Goal: Answer question/provide support: Share knowledge or assist other users

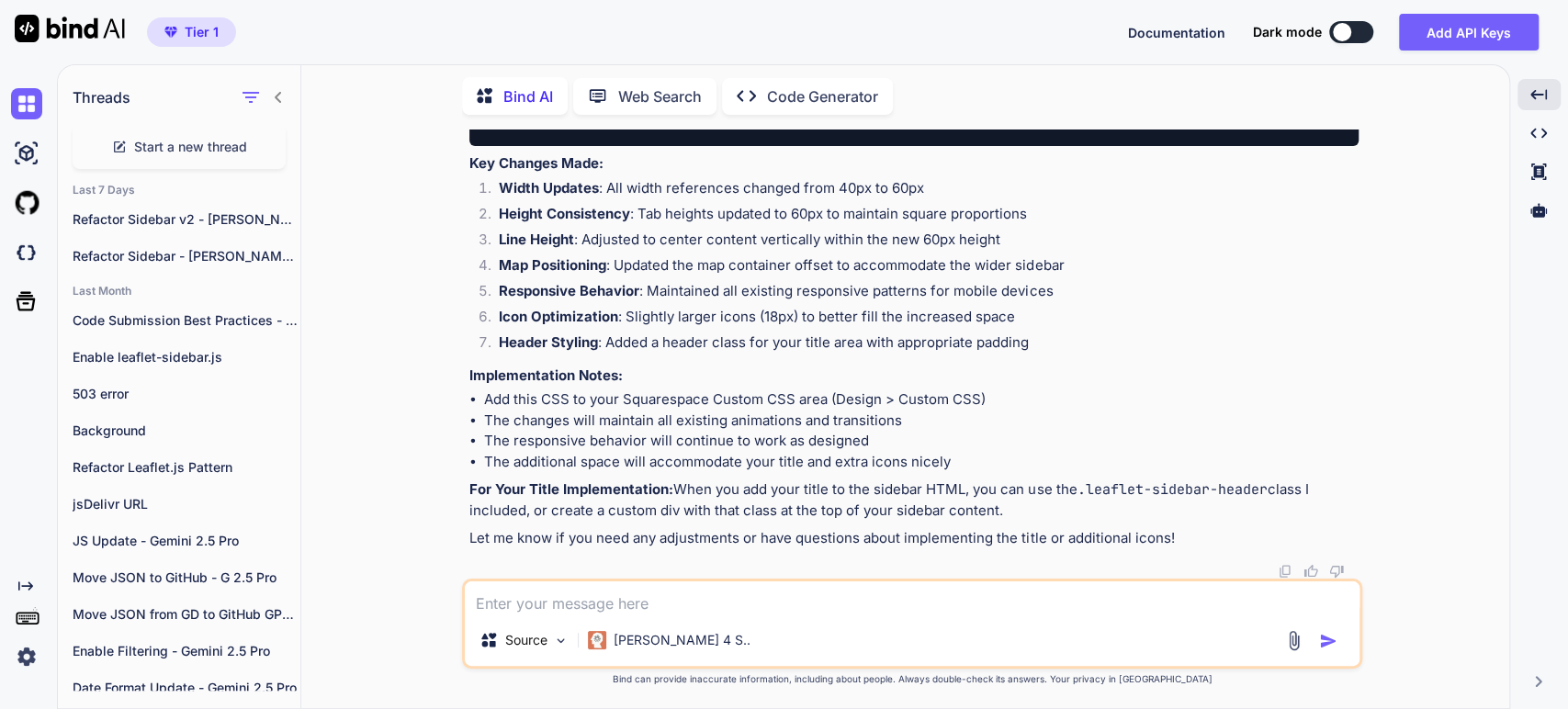
scroll to position [2647, 0]
click at [500, 603] on textarea at bounding box center [912, 598] width 895 height 33
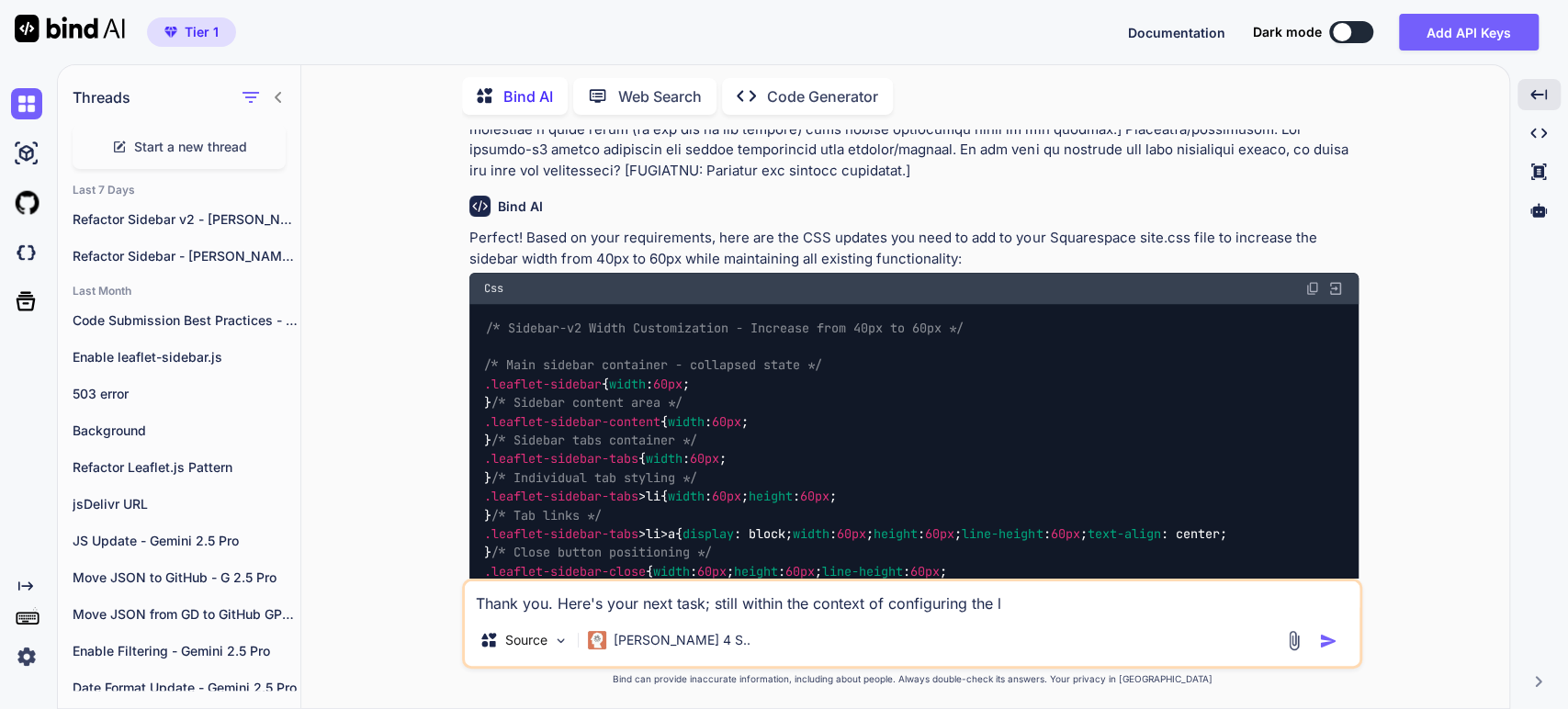
scroll to position [707, 0]
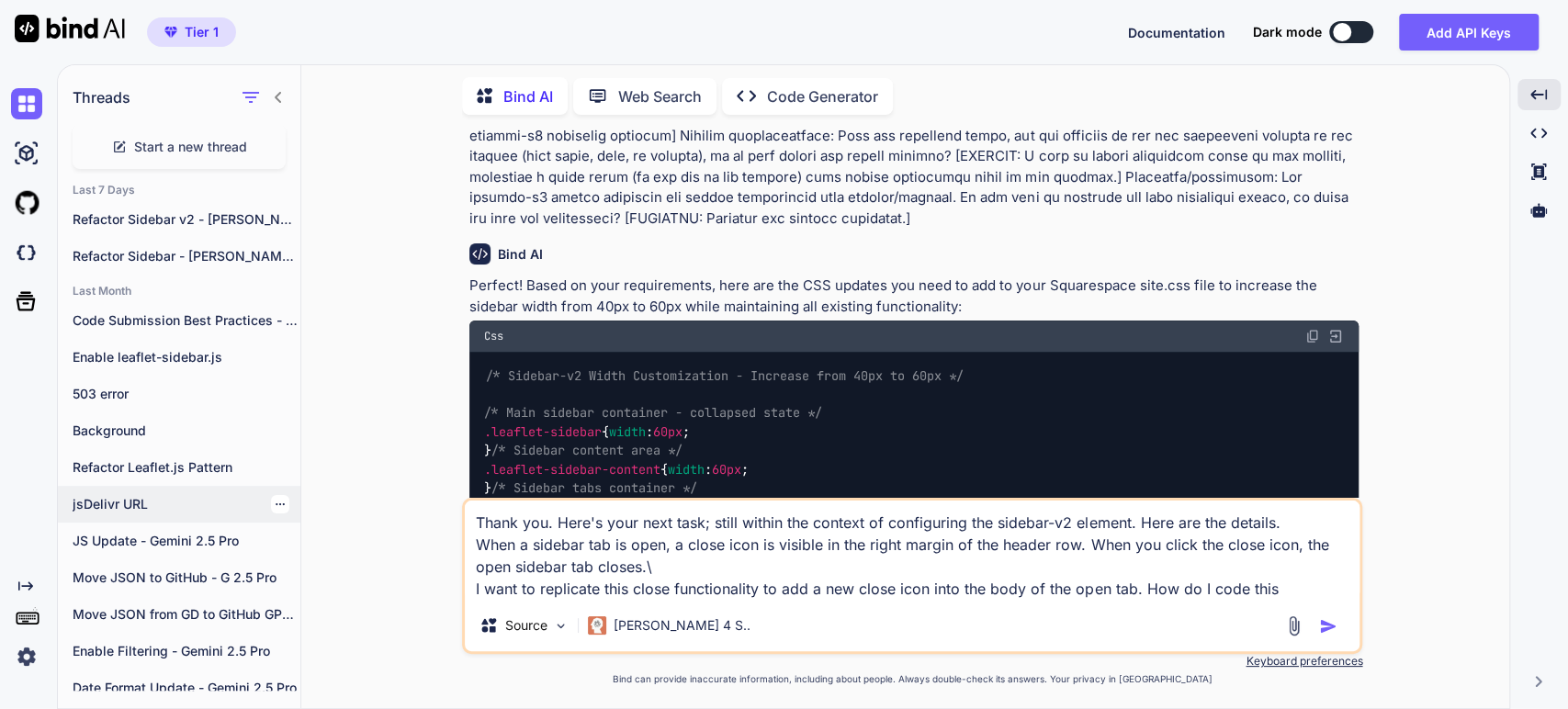
type textarea "Thank you. Here's your next task; still within the context of configuring the s…"
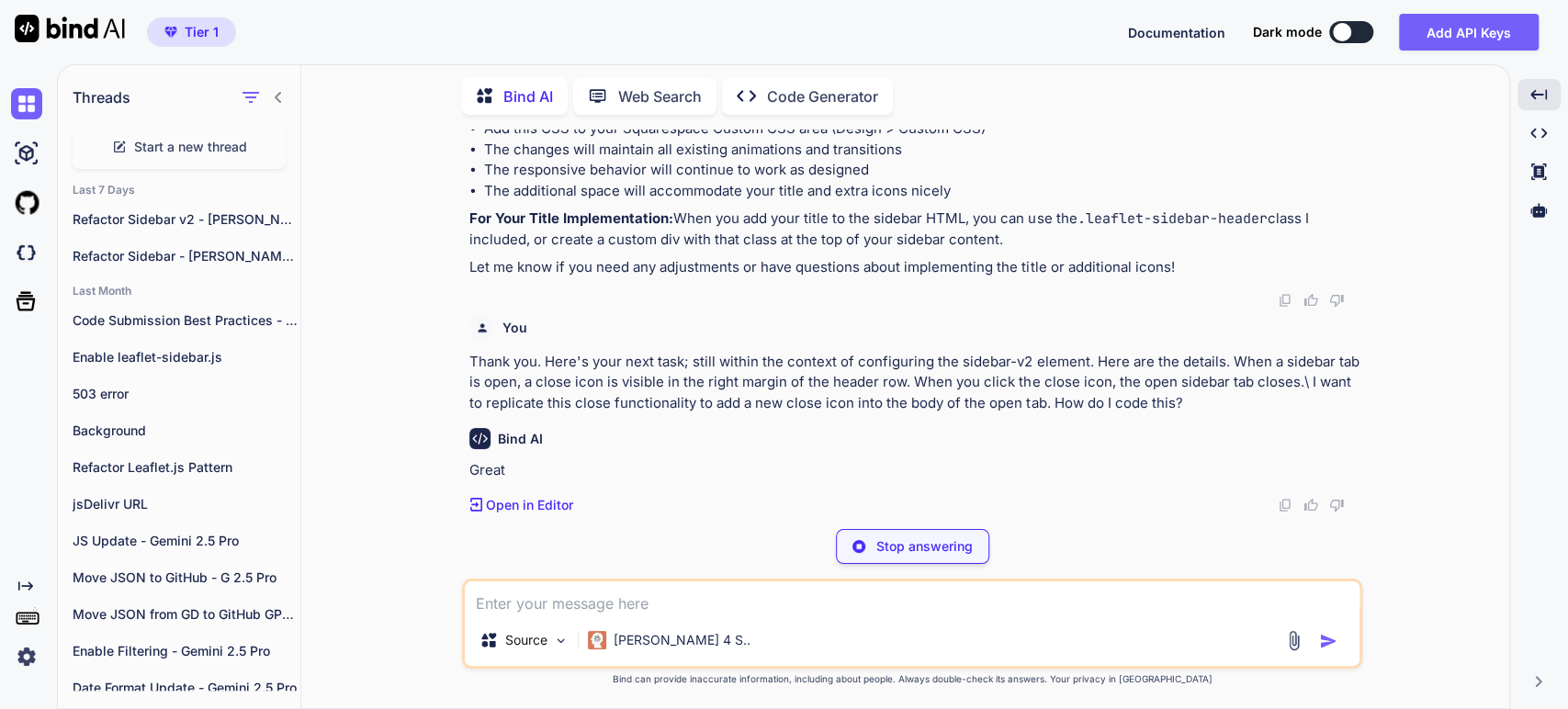
scroll to position [2882, 0]
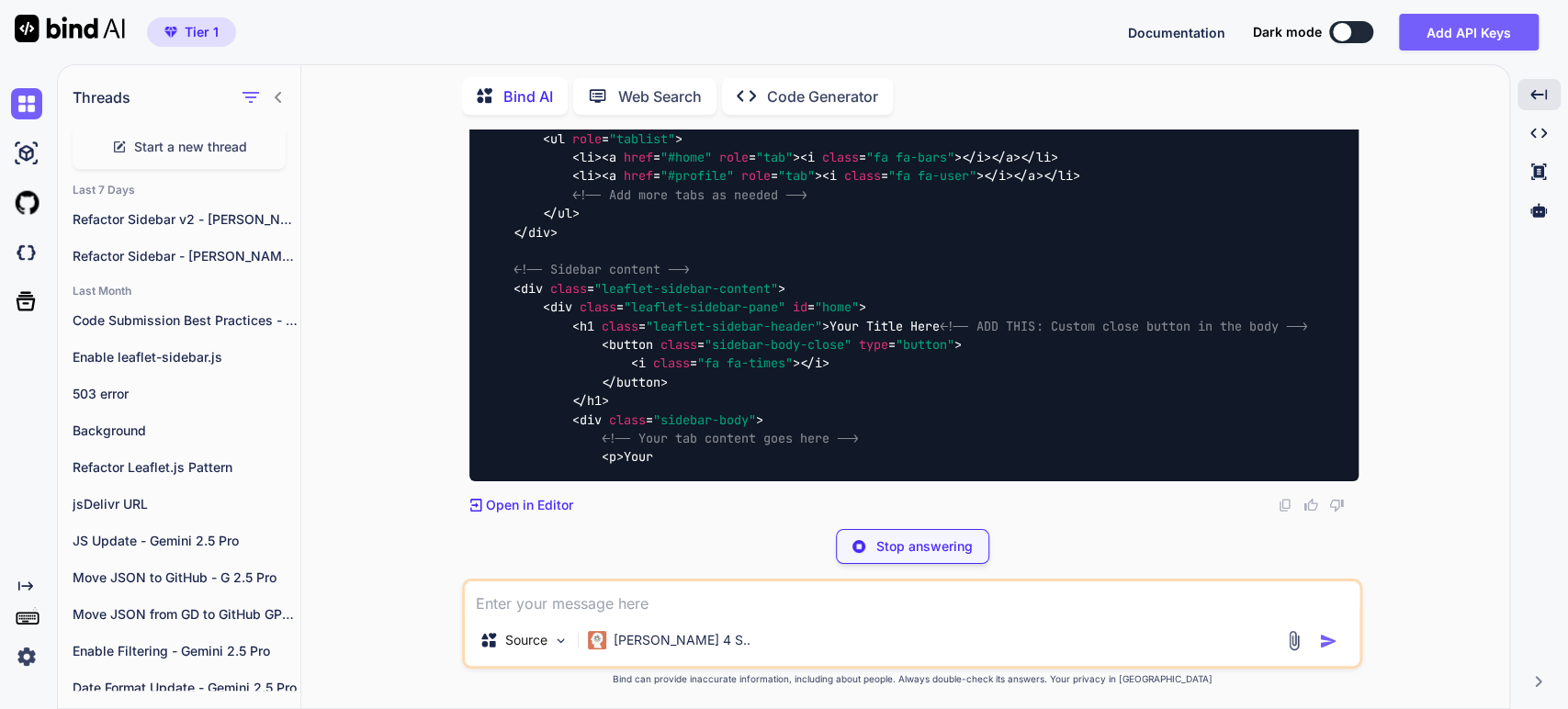
scroll to position [3189, 0]
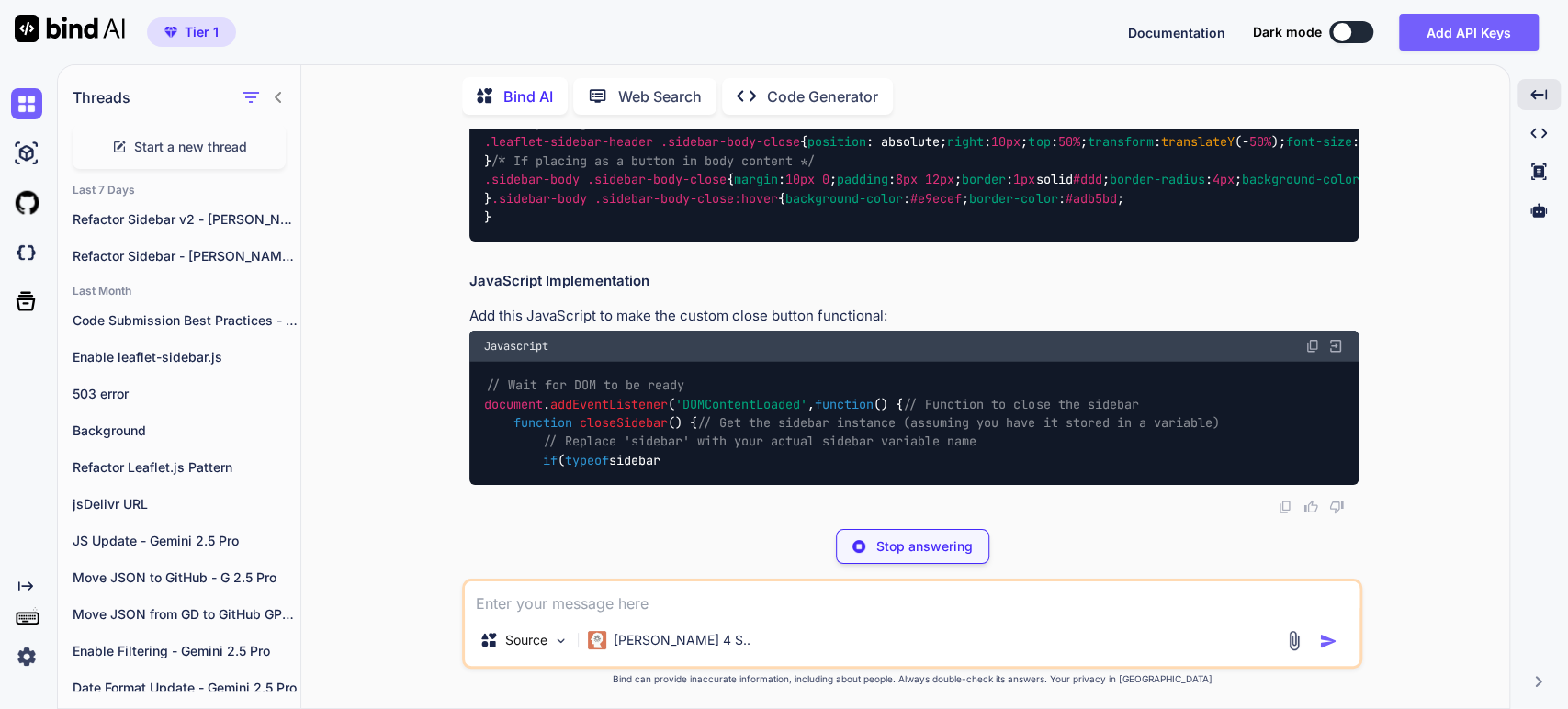
scroll to position [4209, 0]
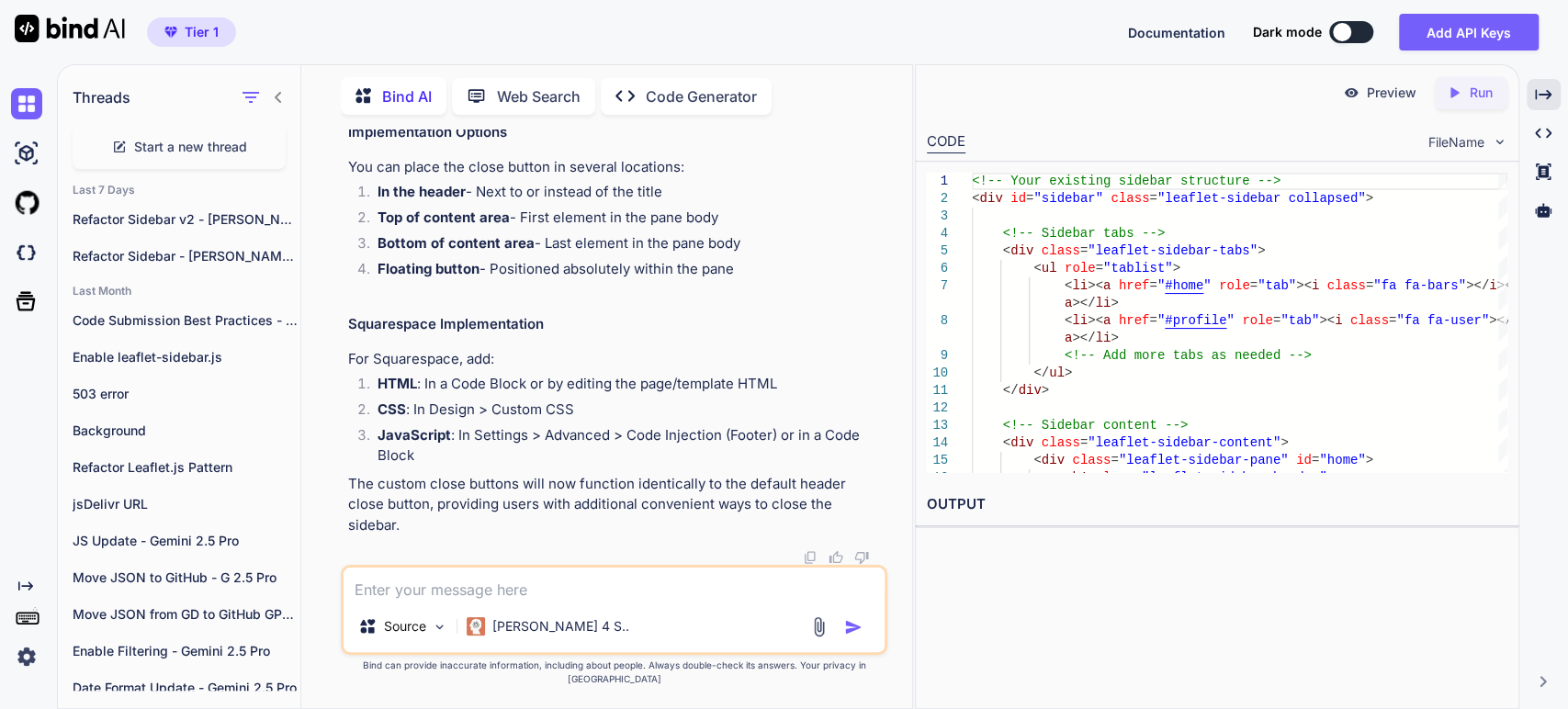
scroll to position [6468, 0]
click at [1542, 96] on icon "Created with Pixso." at bounding box center [1544, 94] width 17 height 17
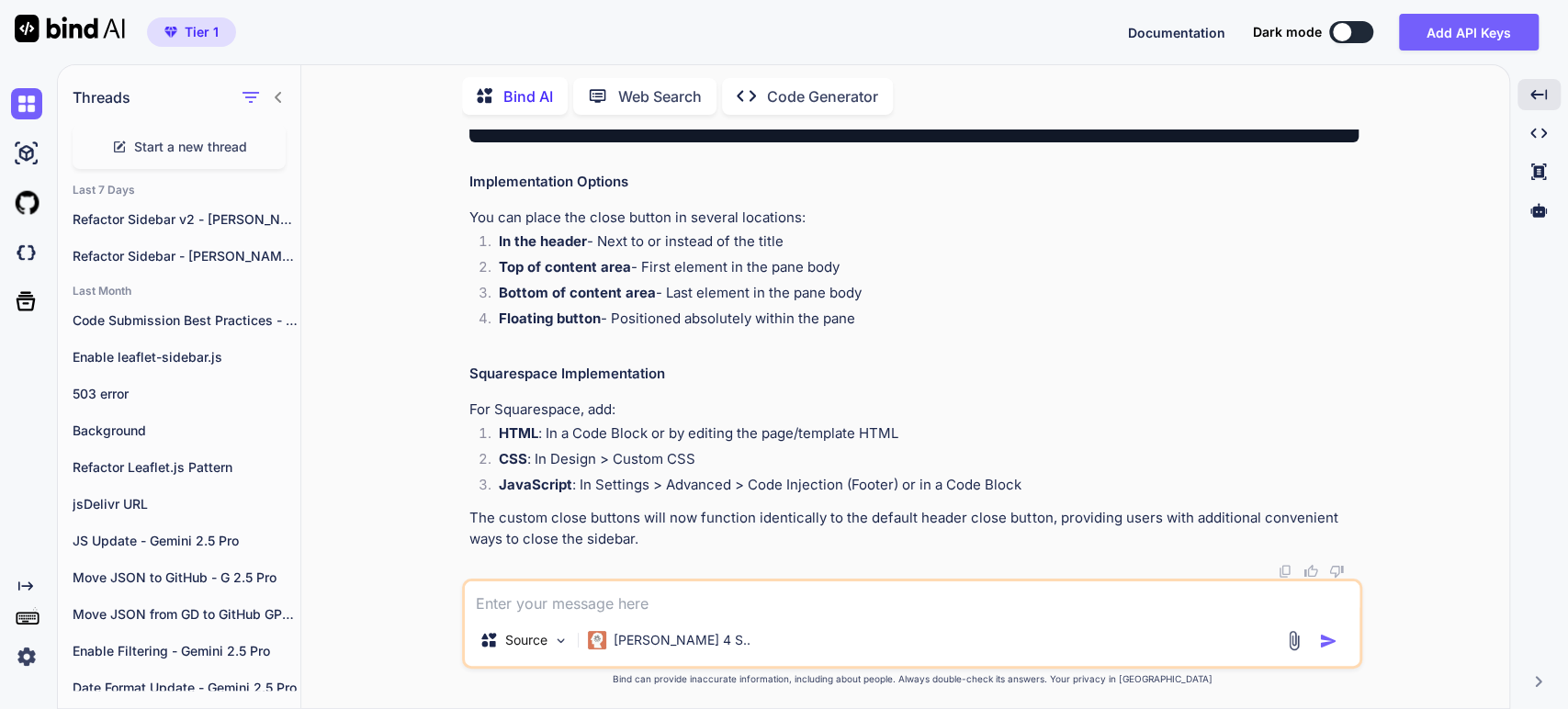
scroll to position [6150, 0]
click at [674, 257] on li "In the header - Next to or instead of the title" at bounding box center [921, 244] width 874 height 25
click at [585, 449] on li "HTML : In a Code Block or by editing the page/template HTML" at bounding box center [921, 437] width 874 height 25
click at [618, 475] on li "CSS : In Design > Custom CSS" at bounding box center [921, 462] width 874 height 25
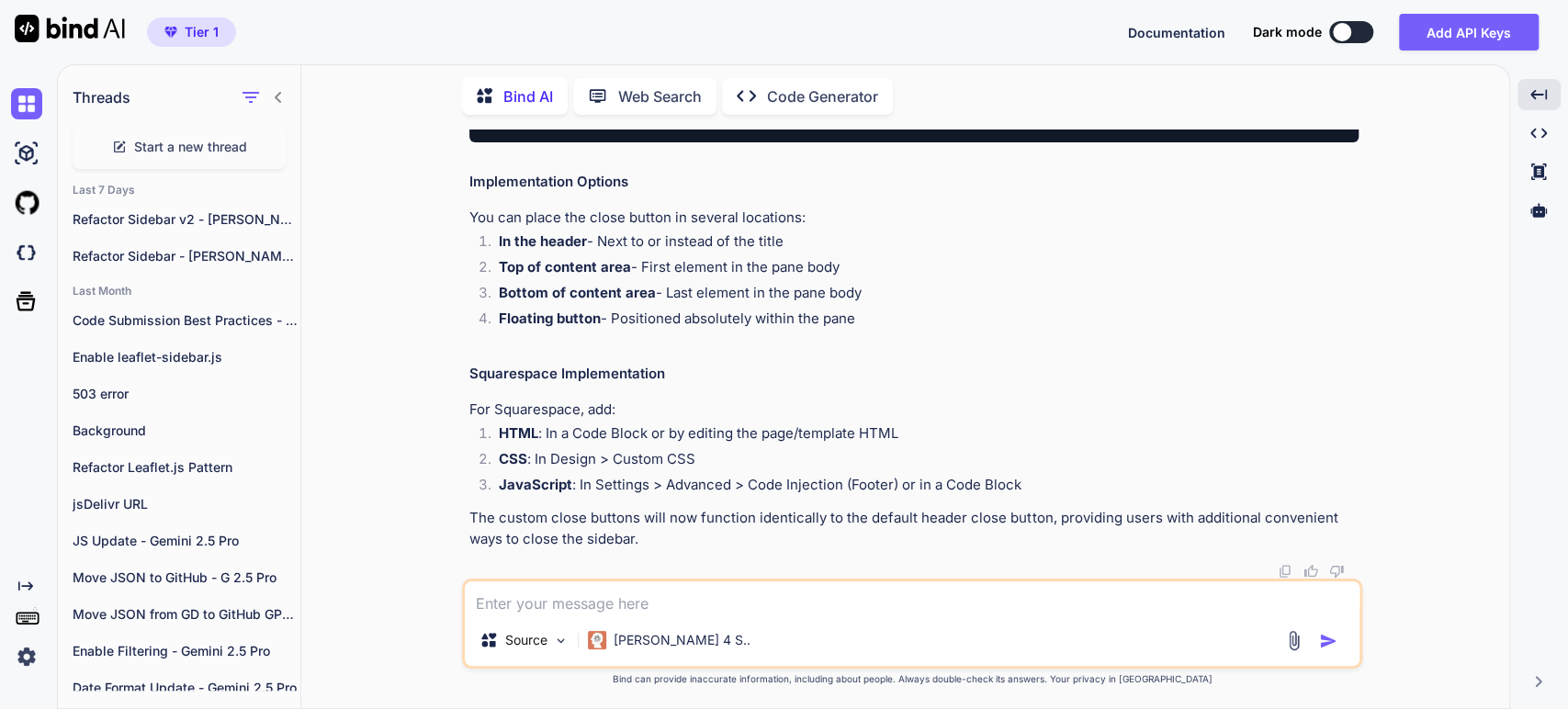
click at [731, 475] on li "CSS : In Design > Custom CSS" at bounding box center [921, 462] width 874 height 25
drag, startPoint x: 629, startPoint y: 517, endPoint x: 655, endPoint y: 502, distance: 30.0
click at [628, 517] on p "The custom close buttons will now function identically to the default header cl…" at bounding box center [914, 528] width 889 height 41
click at [916, 516] on p "The custom close buttons will now function identically to the default header cl…" at bounding box center [914, 528] width 889 height 41
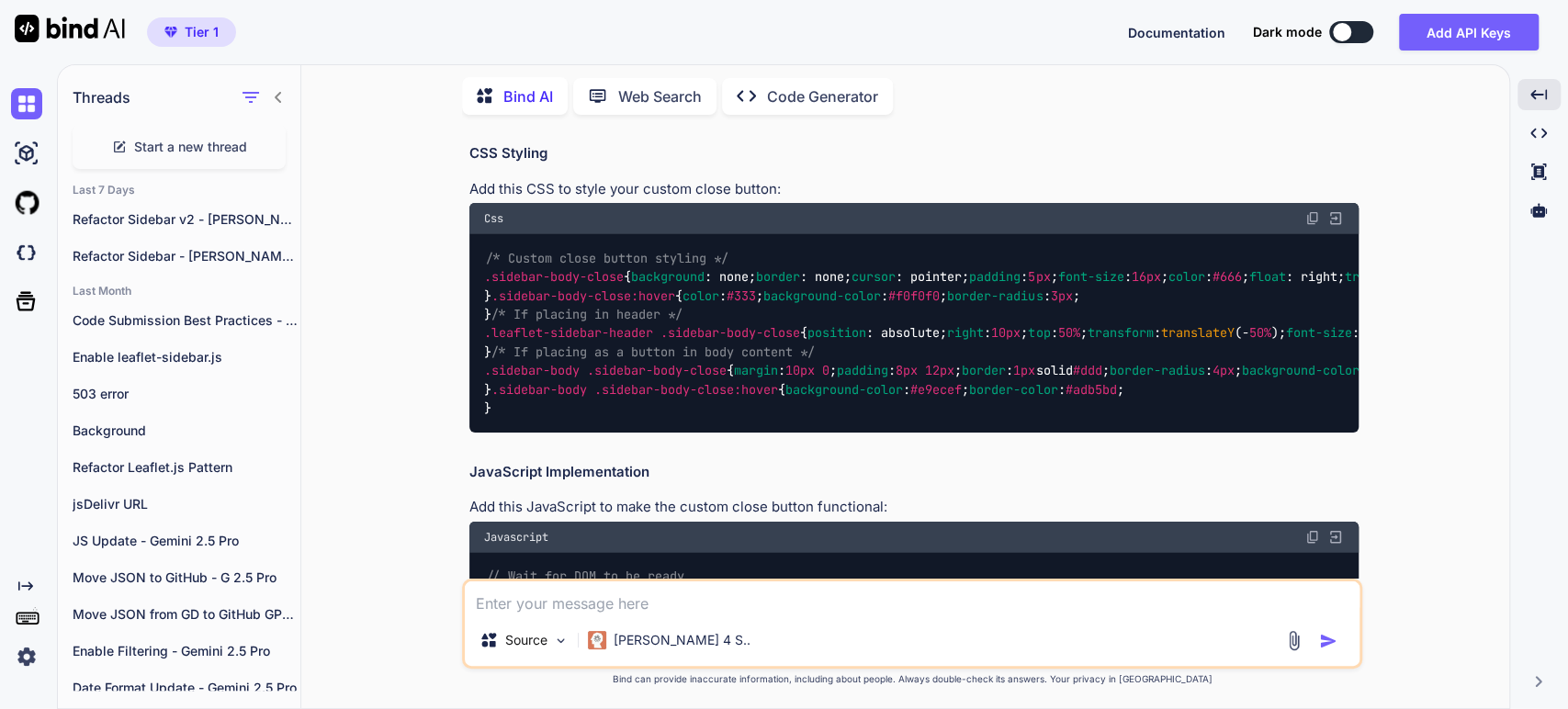
scroll to position [3224, 0]
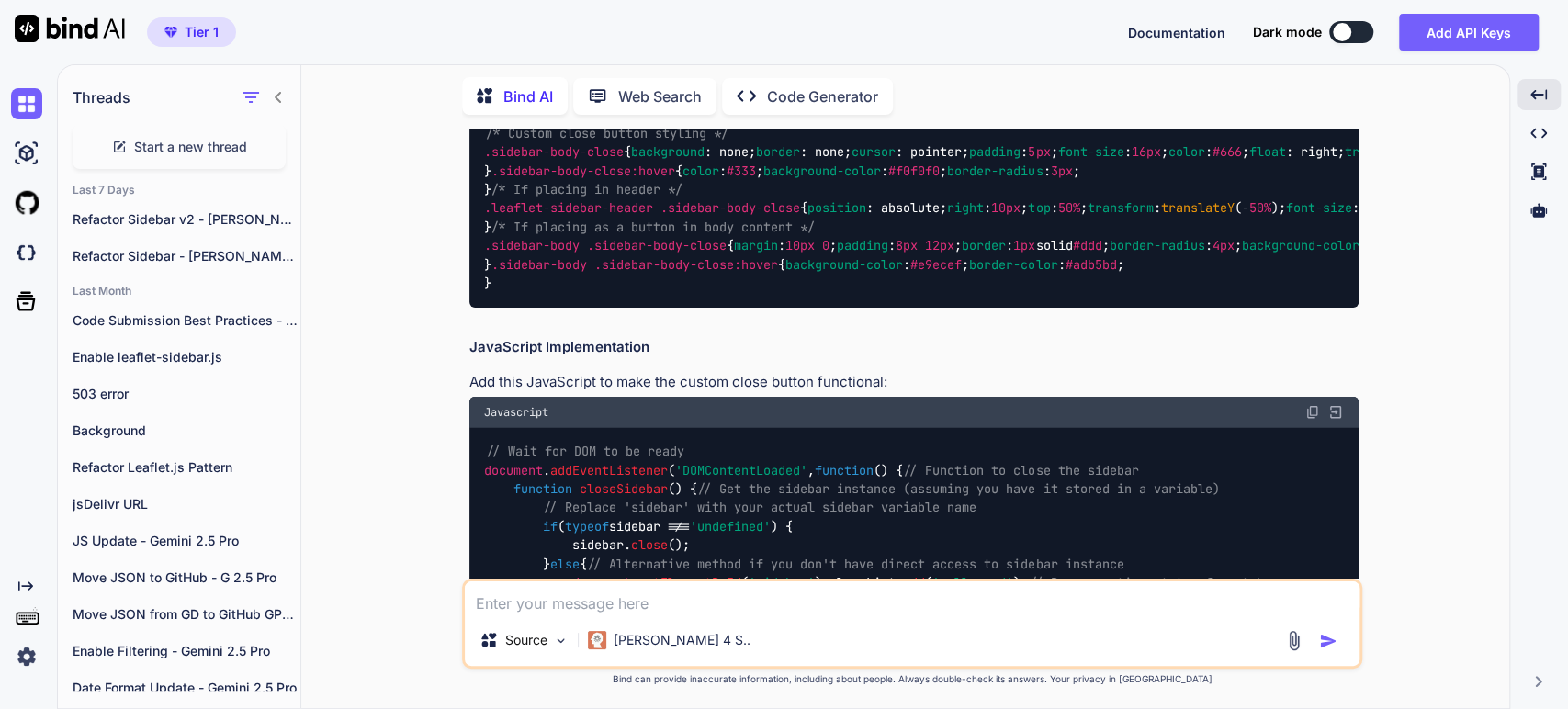
drag, startPoint x: 760, startPoint y: 575, endPoint x: 768, endPoint y: 547, distance: 29.1
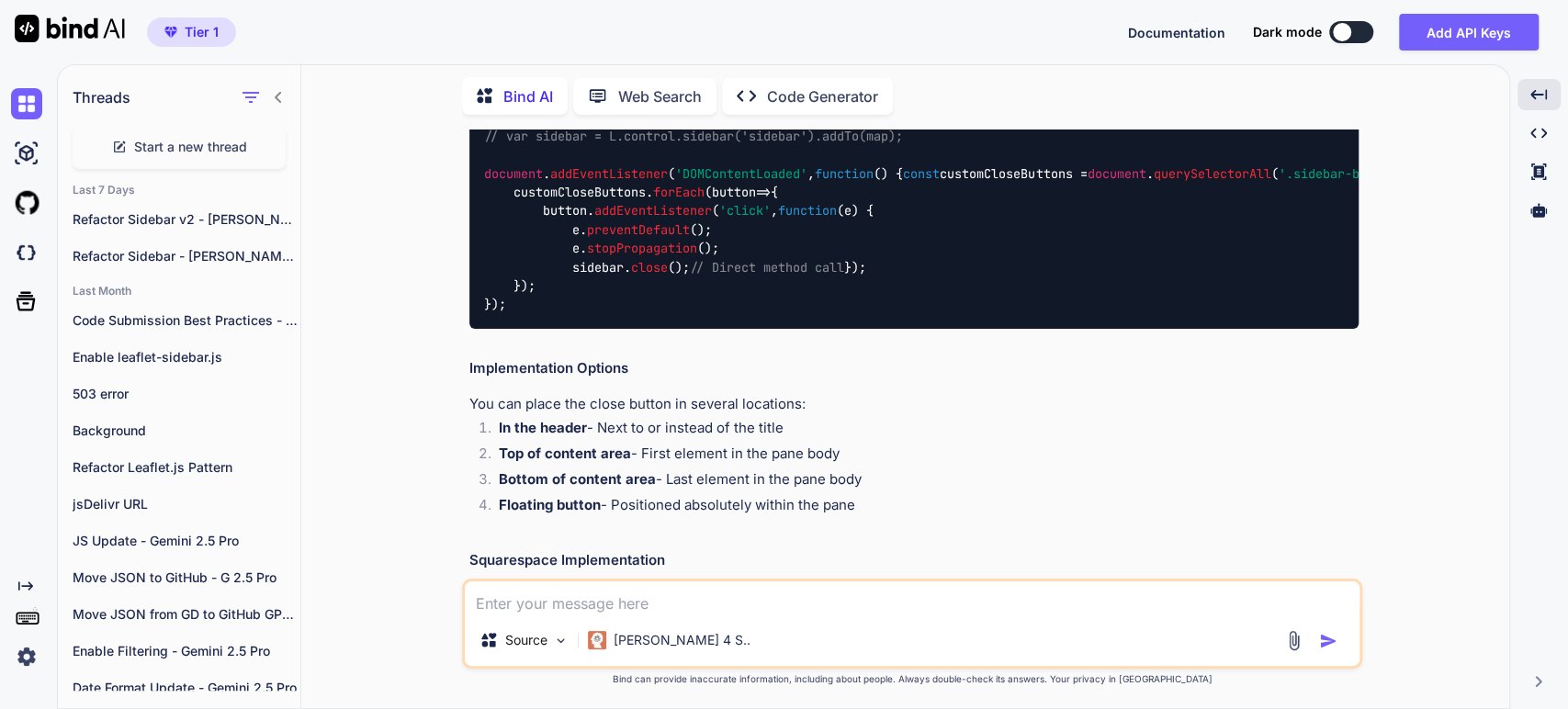
scroll to position [4143, 0]
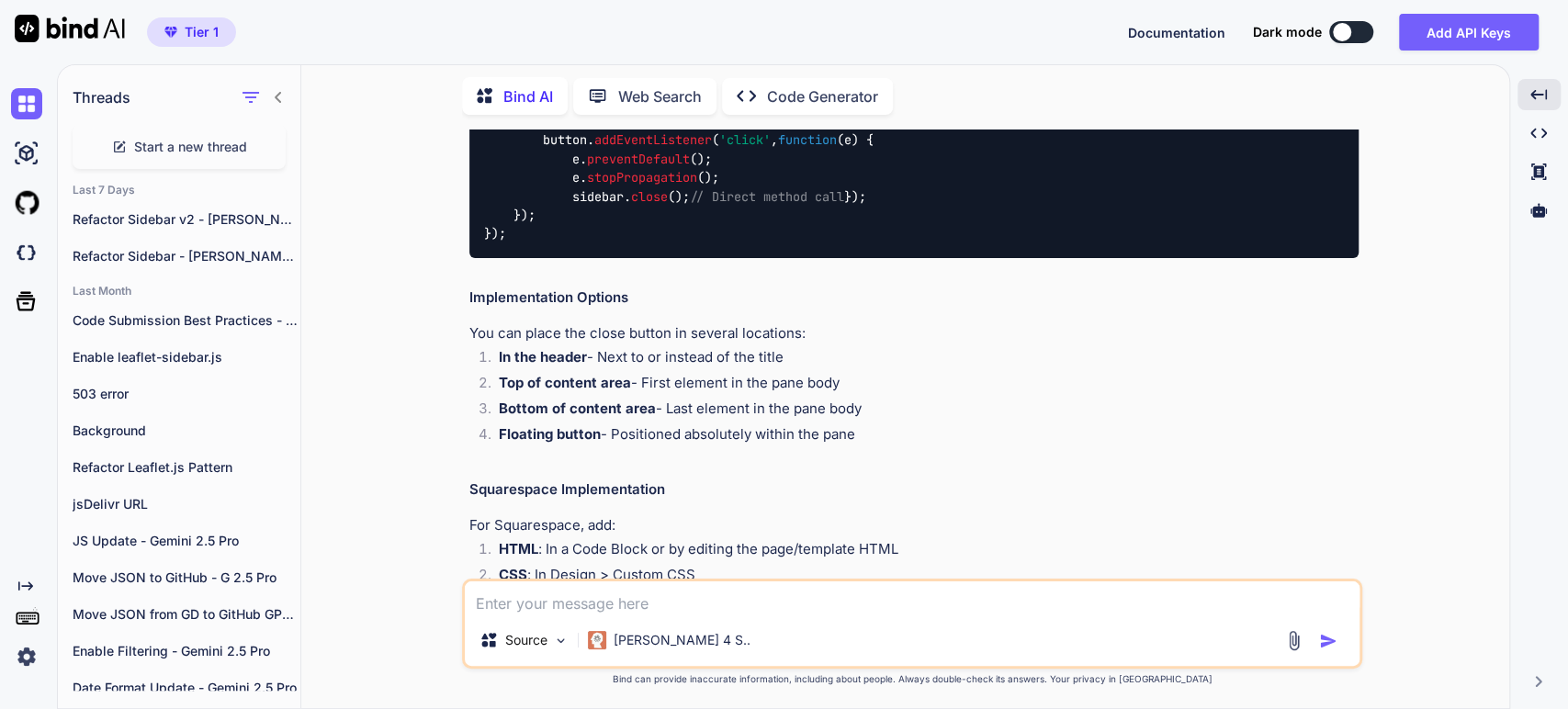
scroll to position [4346, 0]
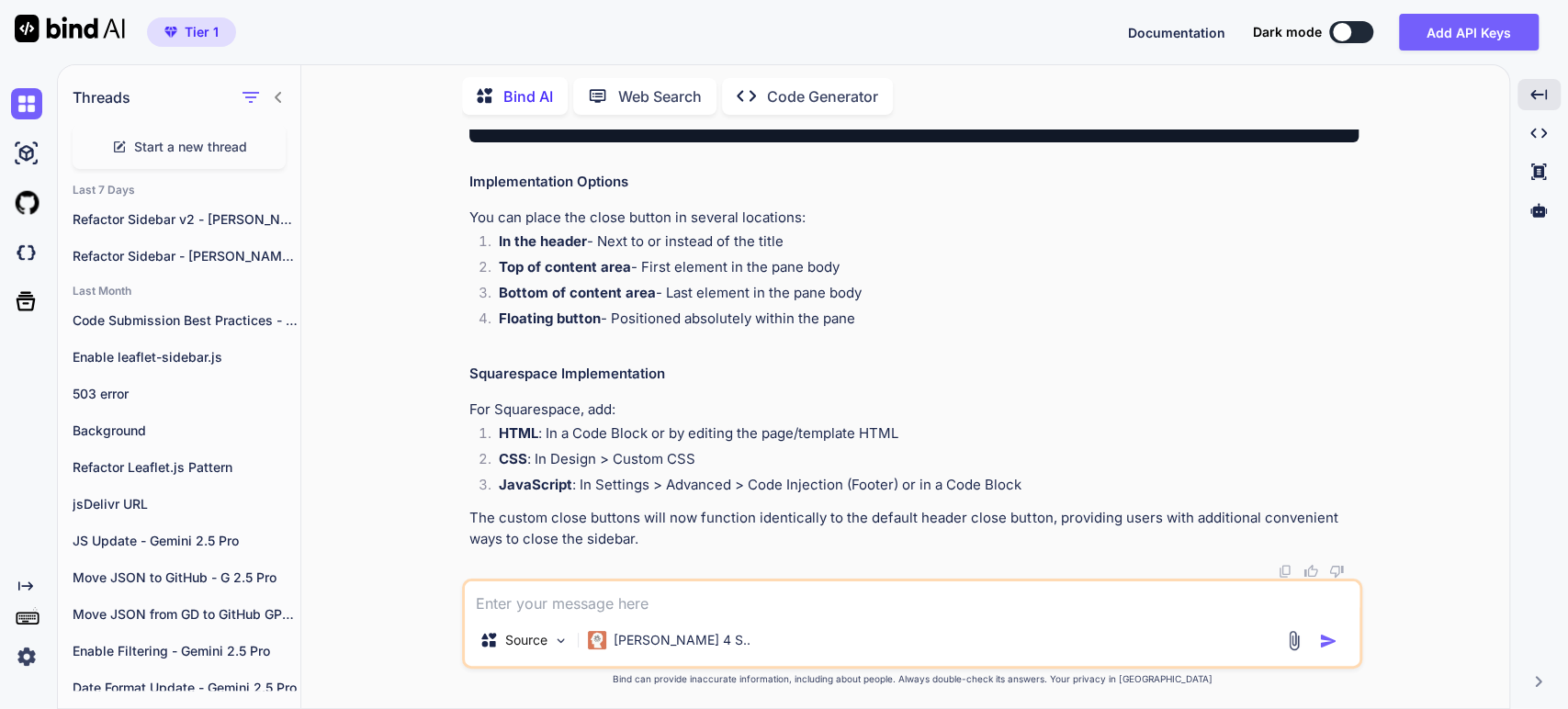
scroll to position [4959, 0]
drag, startPoint x: 1310, startPoint y: 489, endPoint x: 1301, endPoint y: 480, distance: 12.7
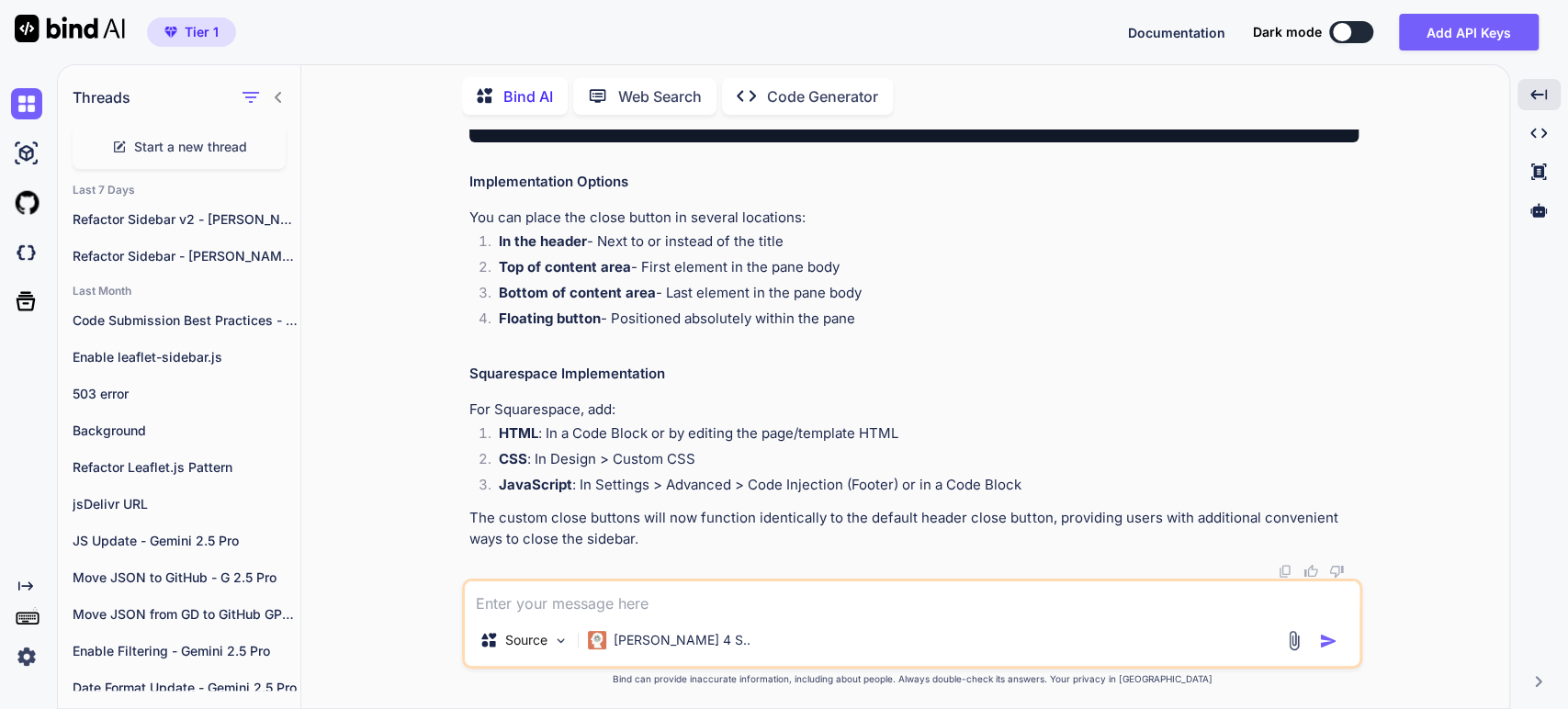
click at [490, 604] on textarea at bounding box center [912, 598] width 895 height 33
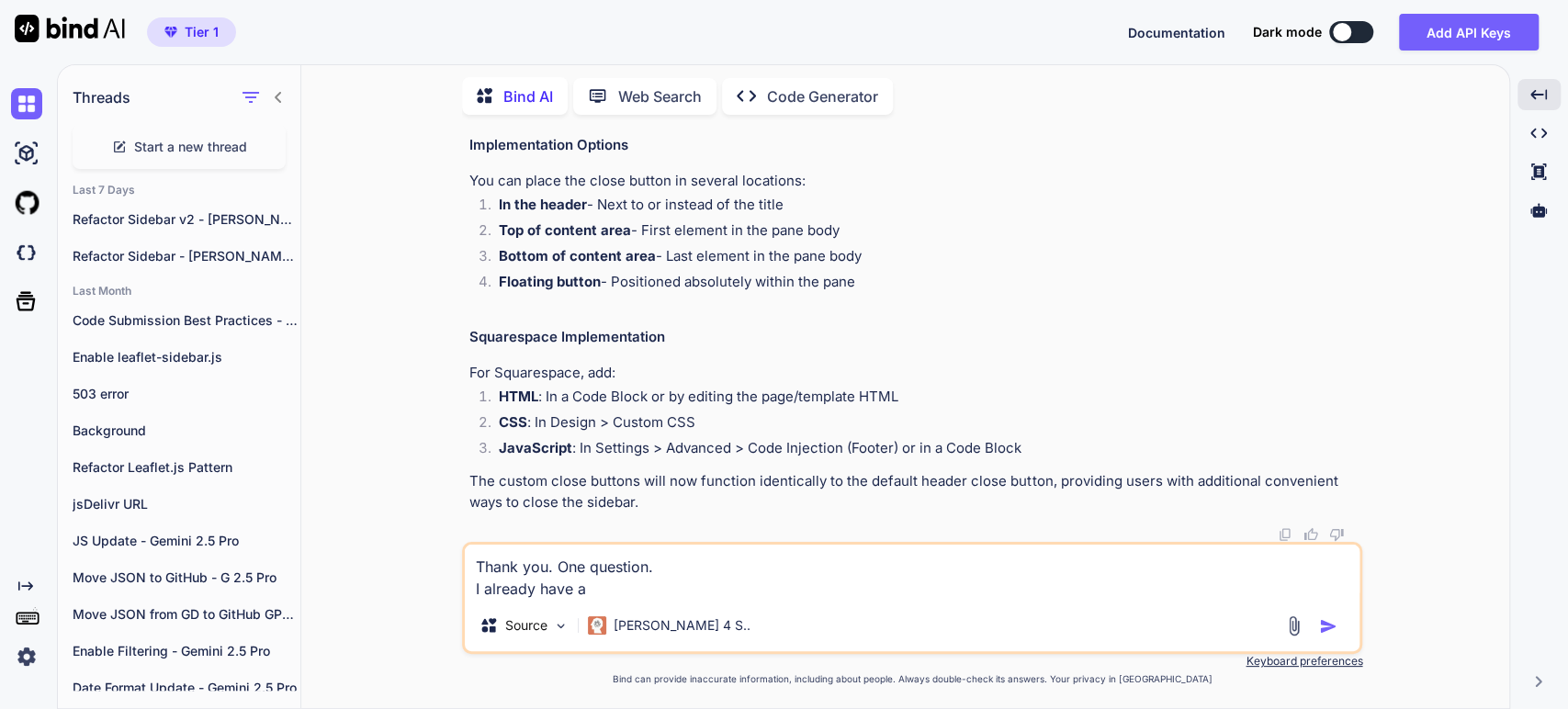
paste textarea "document.addEventListener('DOMContentLoaded', function()"
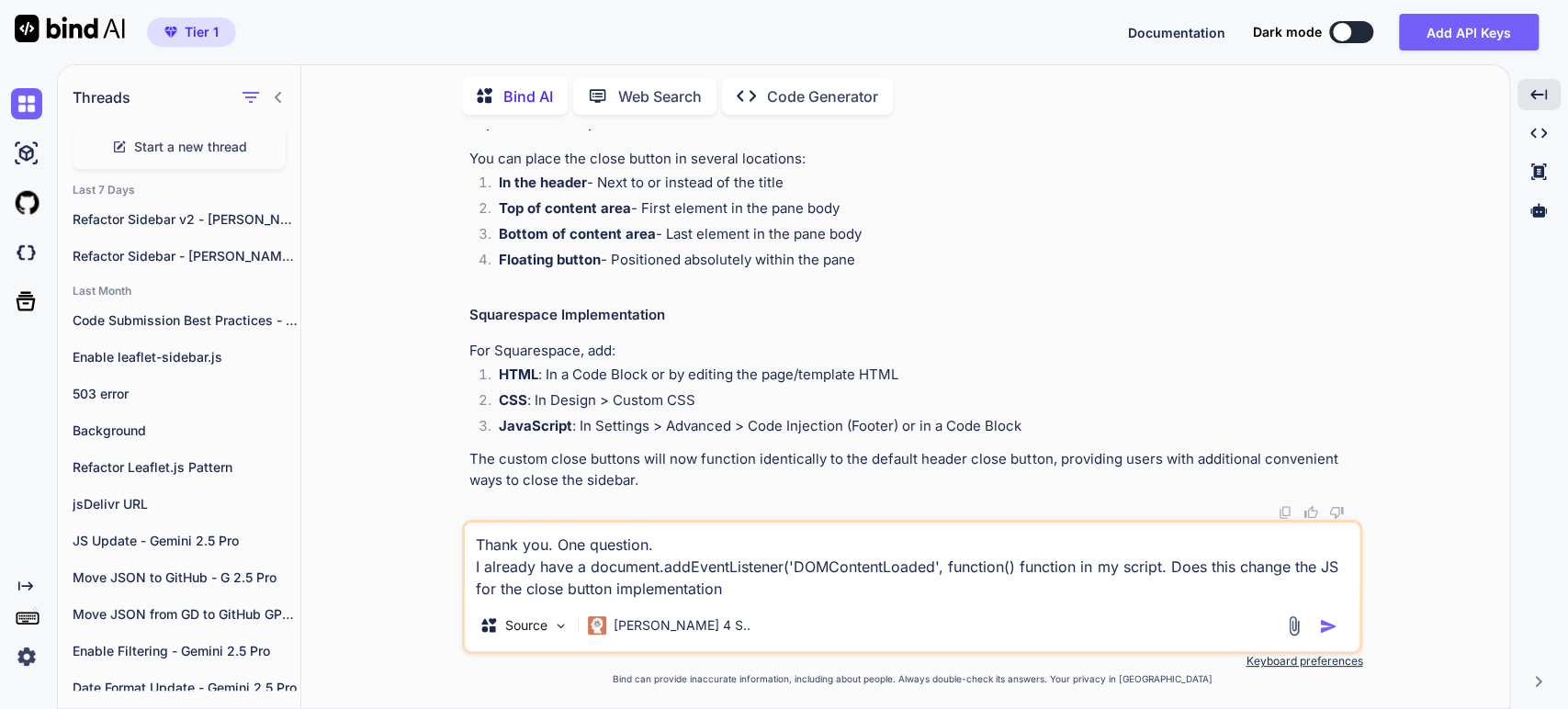
type textarea "Thank you. One question. I already have a document.addEventListener('DOMContent…"
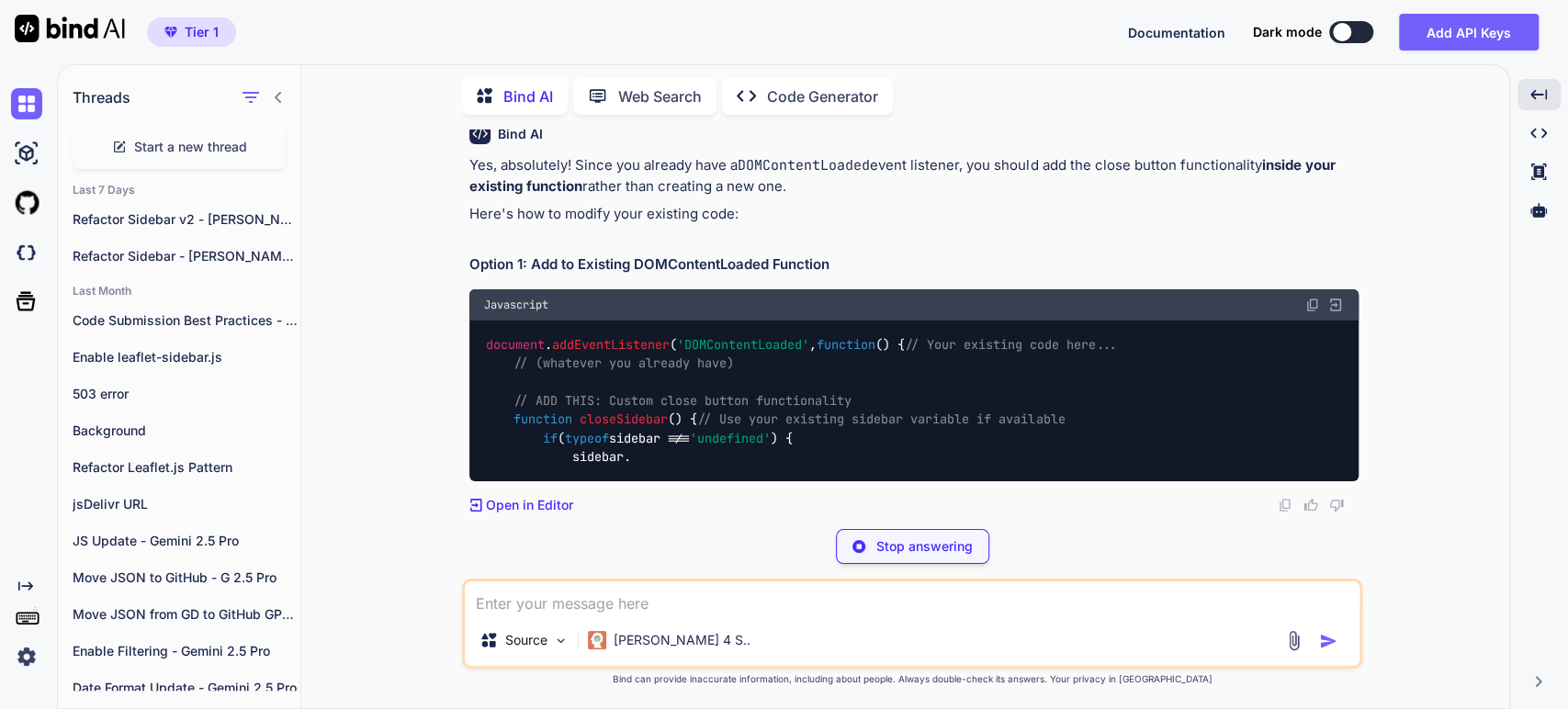
scroll to position [6705, 0]
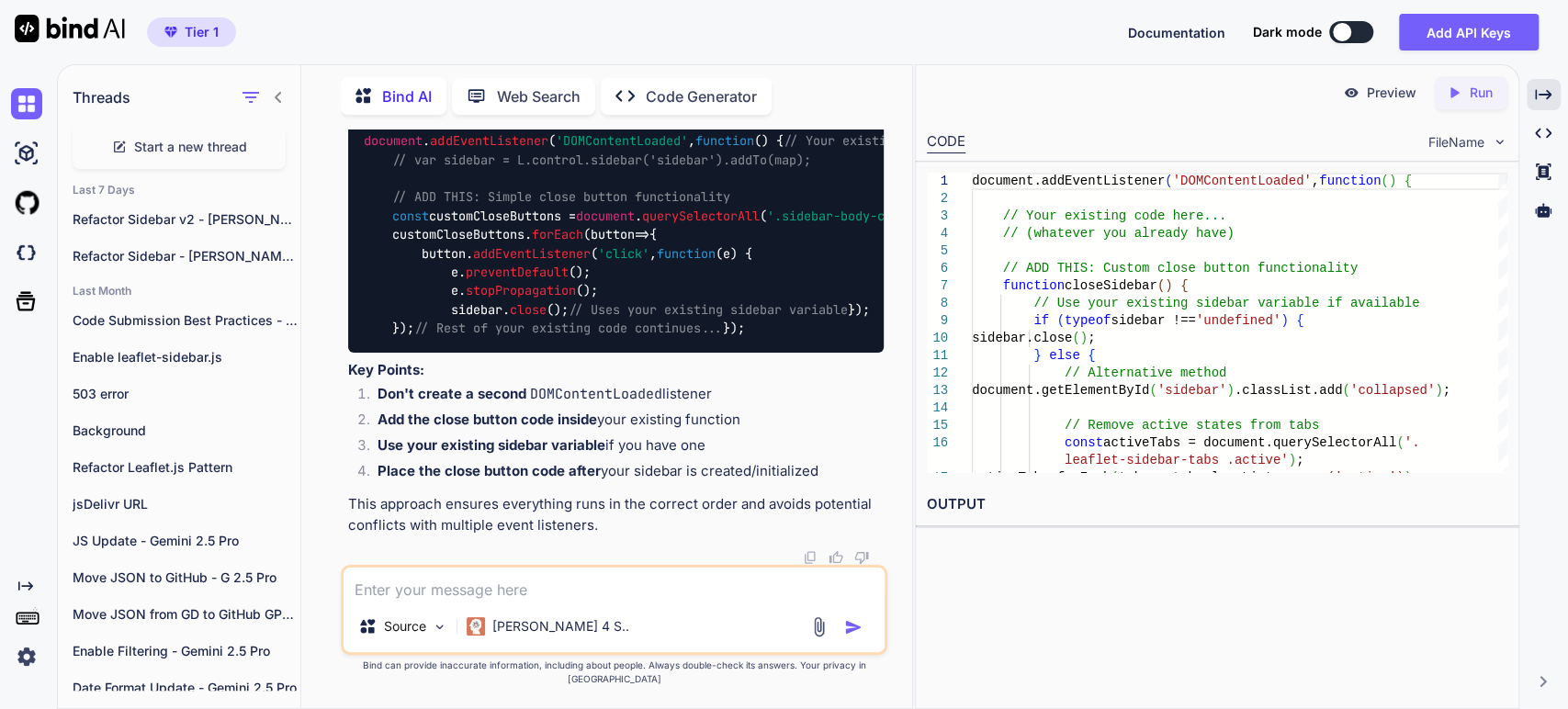
scroll to position [8296, 0]
click at [1533, 96] on div "Created with Pixso." at bounding box center [1544, 95] width 34 height 31
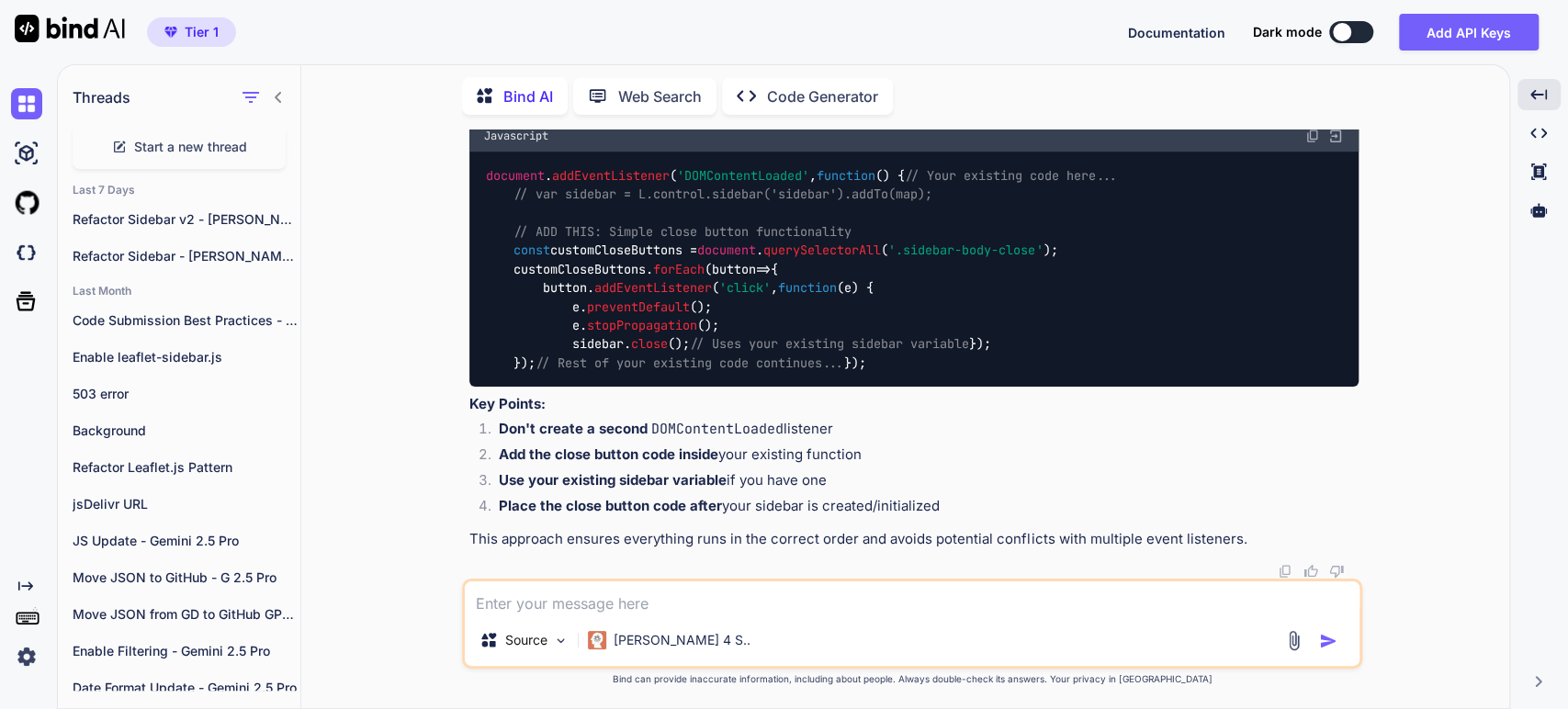
scroll to position [6742, 0]
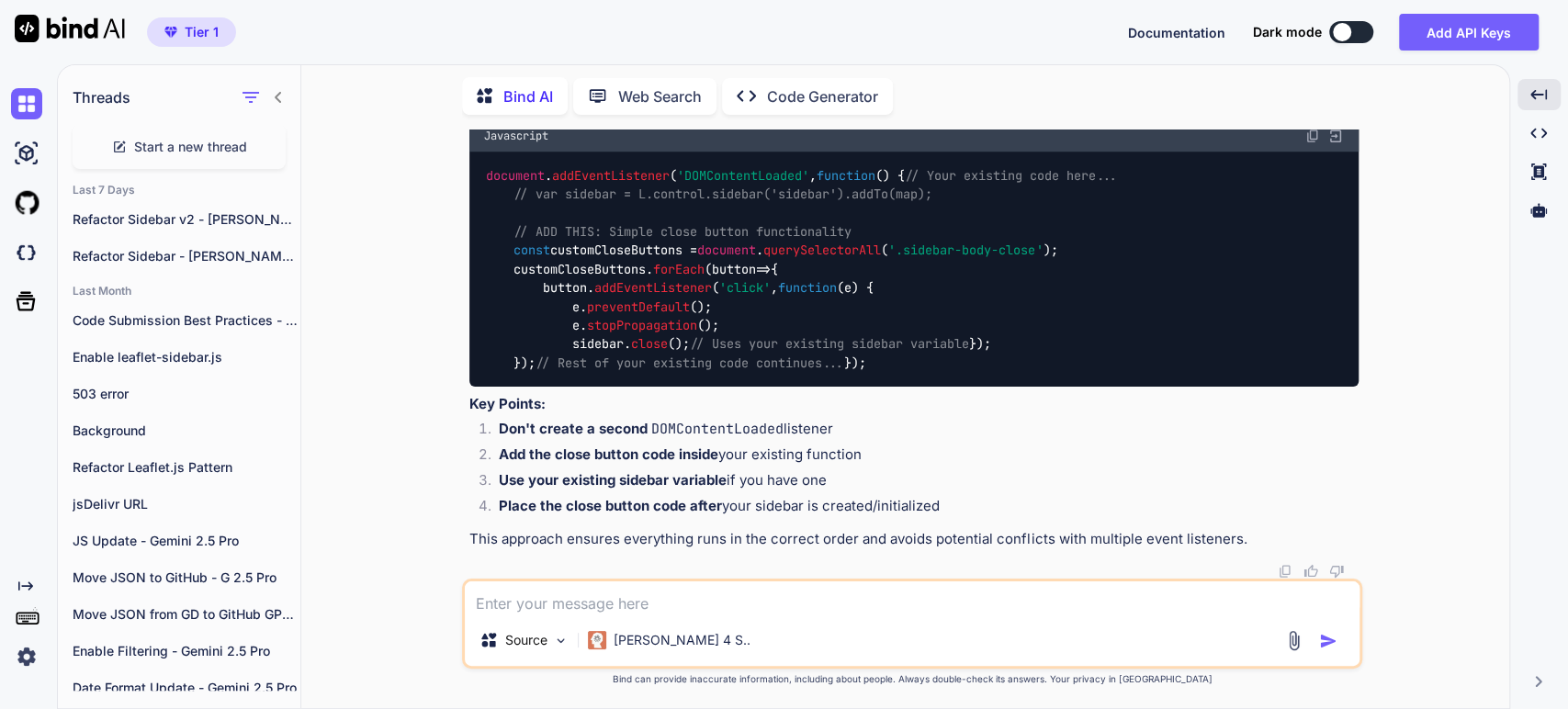
click at [689, 437] on code "DOMContentLoaded" at bounding box center [717, 429] width 132 height 19
click at [806, 506] on li "Place the close button code after your sidebar is created/initialized" at bounding box center [921, 509] width 874 height 25
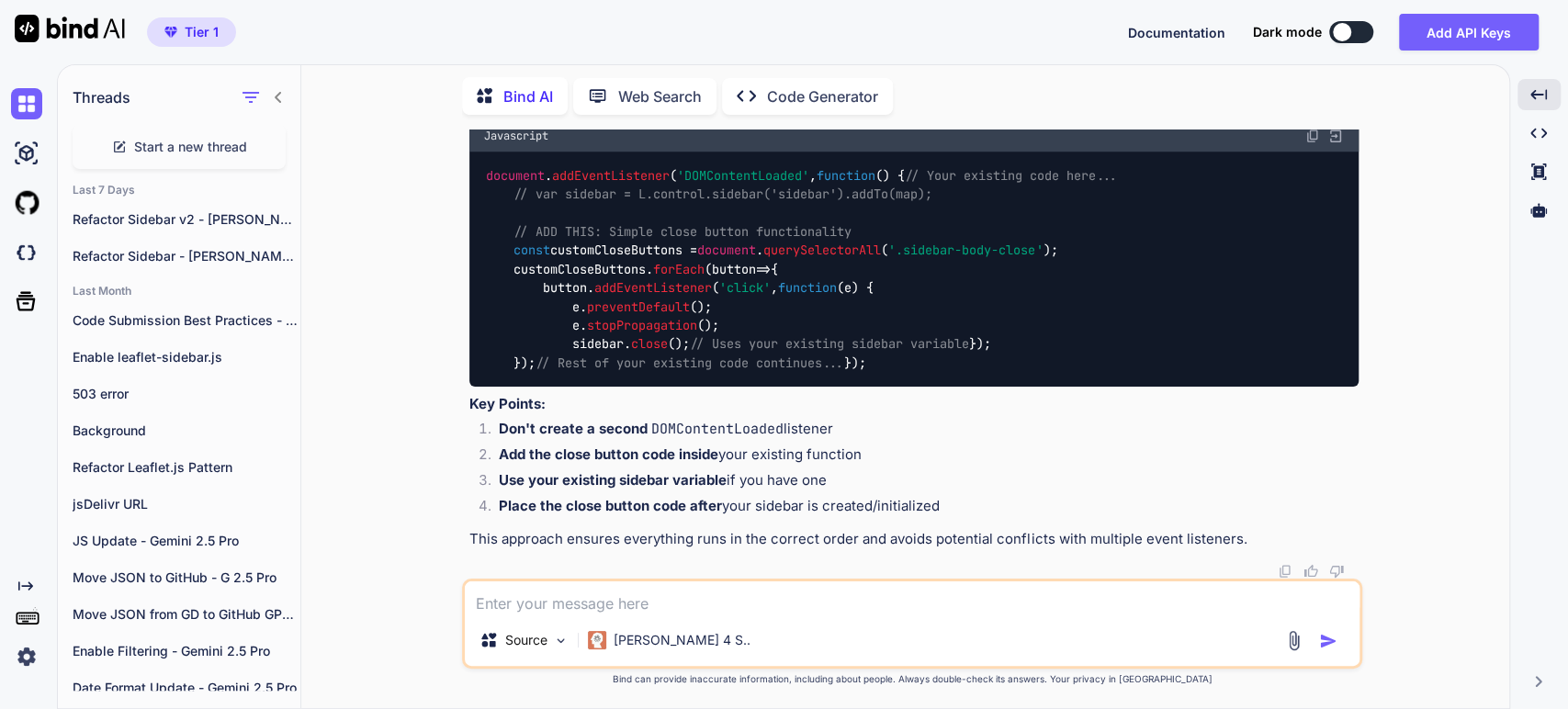
drag, startPoint x: 554, startPoint y: 438, endPoint x: 470, endPoint y: 375, distance: 105.0
copy code "function closeSidebar ( ) { // Use your existing sidebar variable if available …"
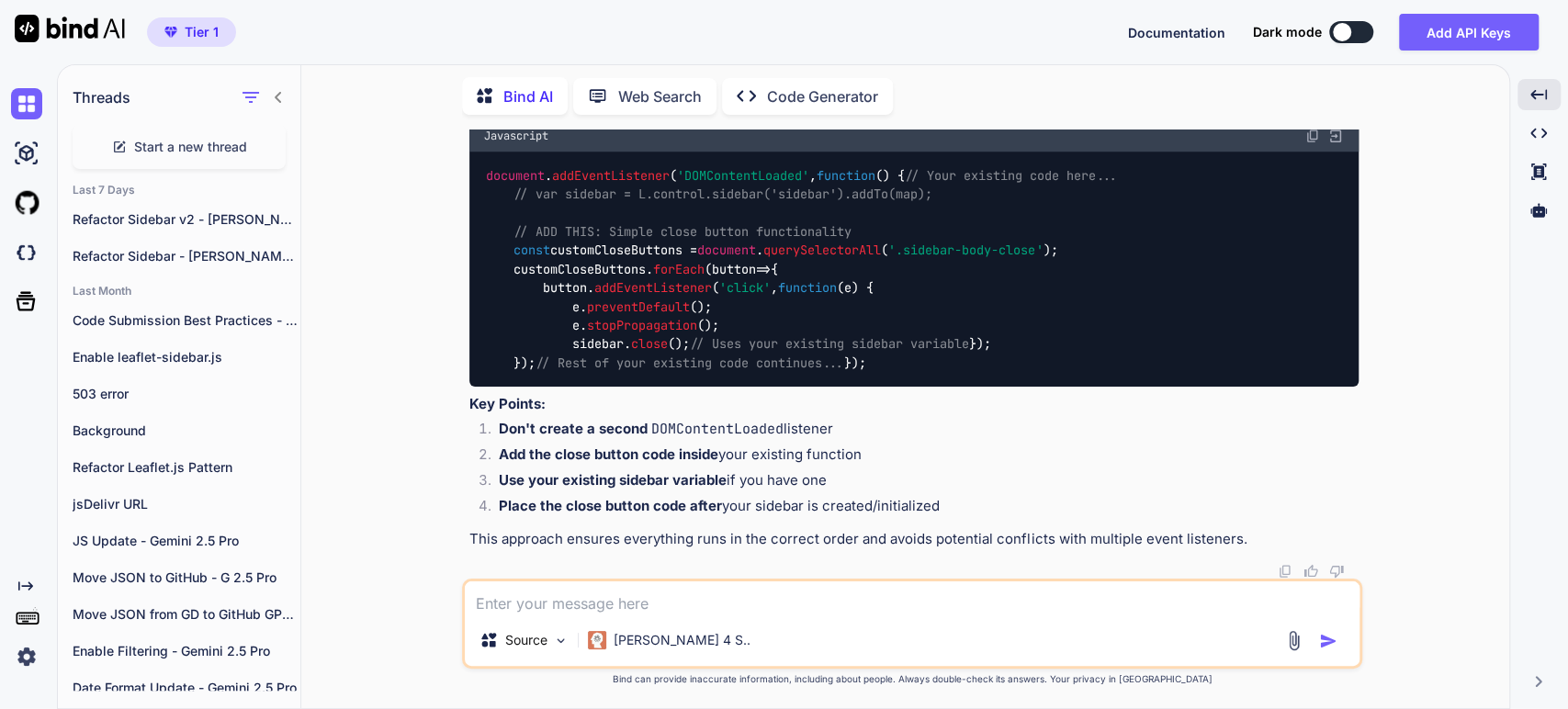
scroll to position [7355, 0]
click at [526, 607] on textarea at bounding box center [912, 598] width 895 height 33
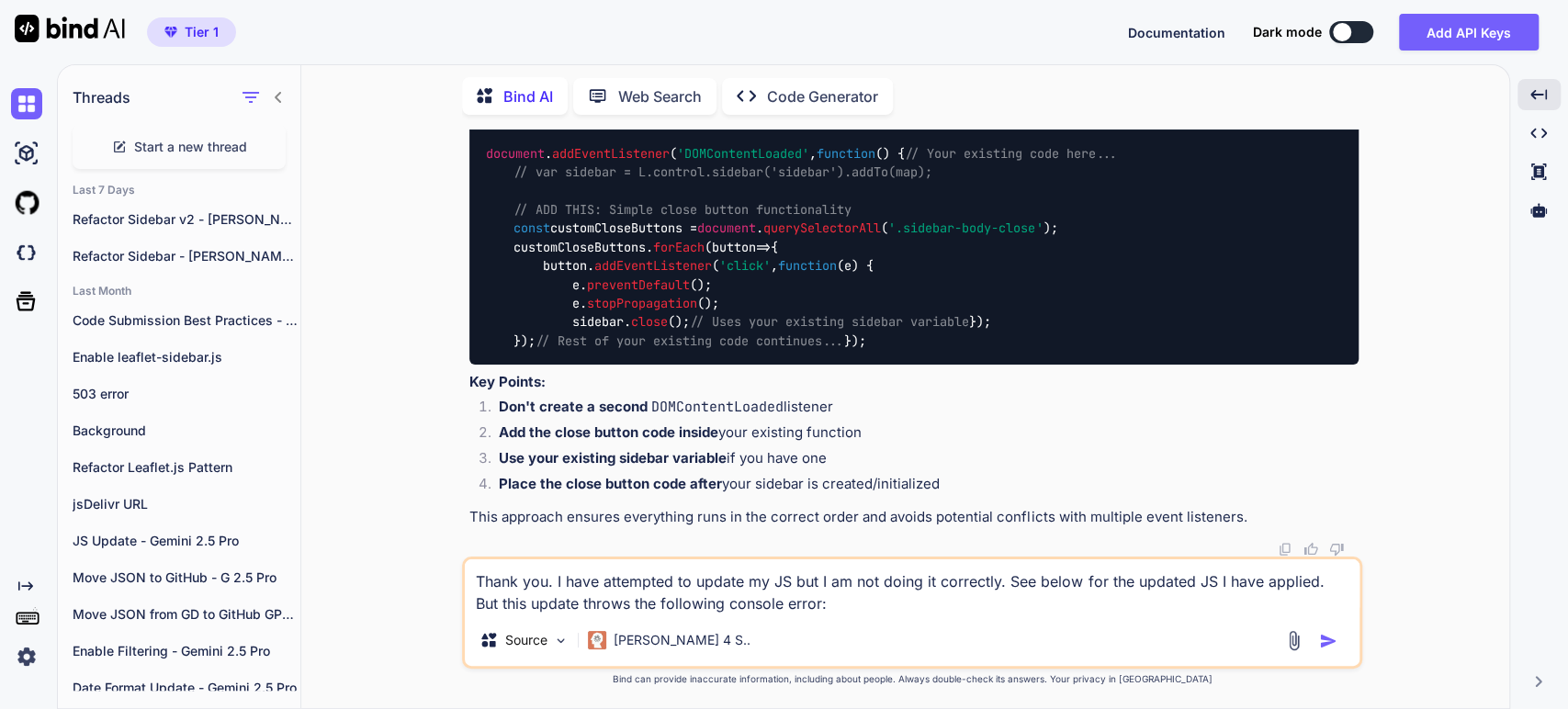
paste textarea "<script> // listings-map-eqr.js (function() { // Wait for the DOM to be fully l…"
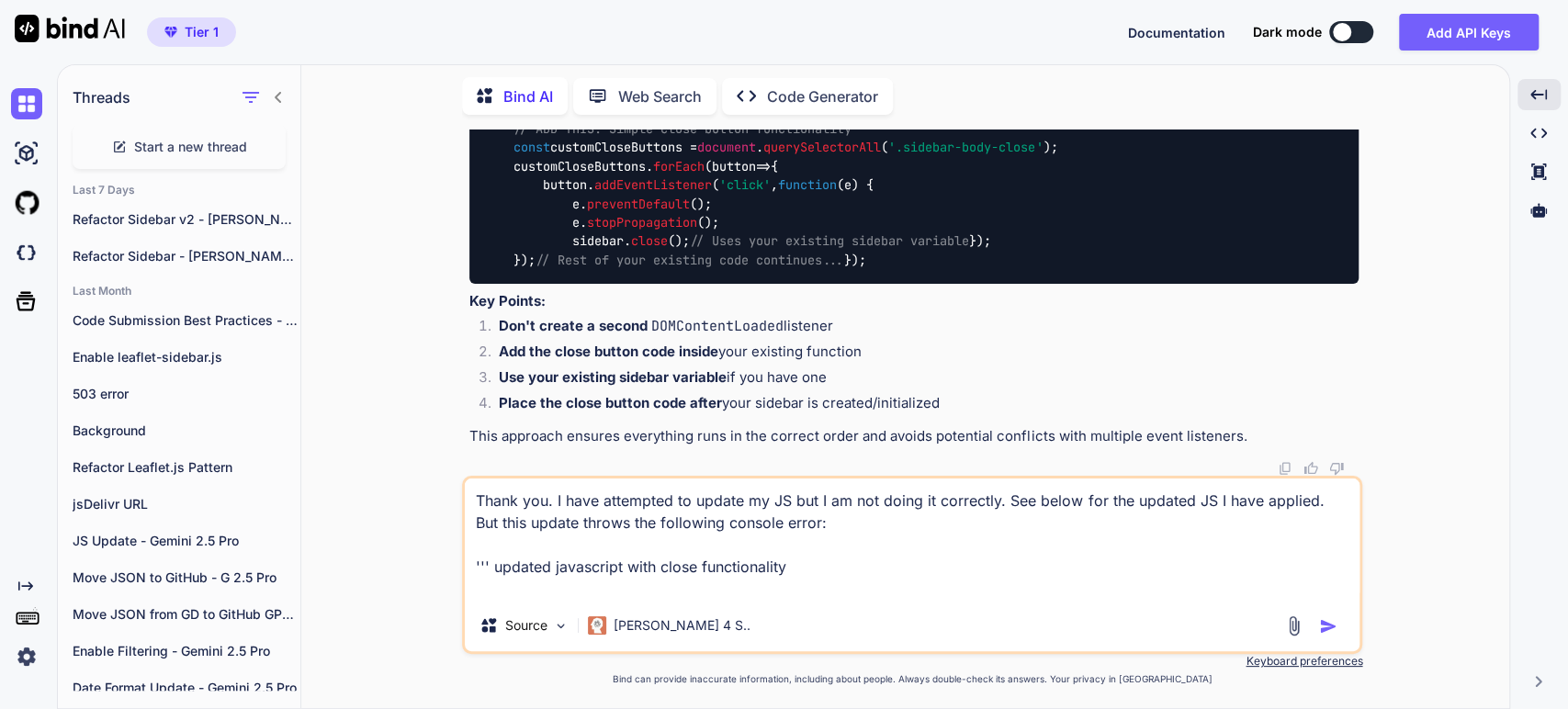
paste textarea "<script> // listings-map-eqr.js (function() { // Wait for the DOM to be fully l…"
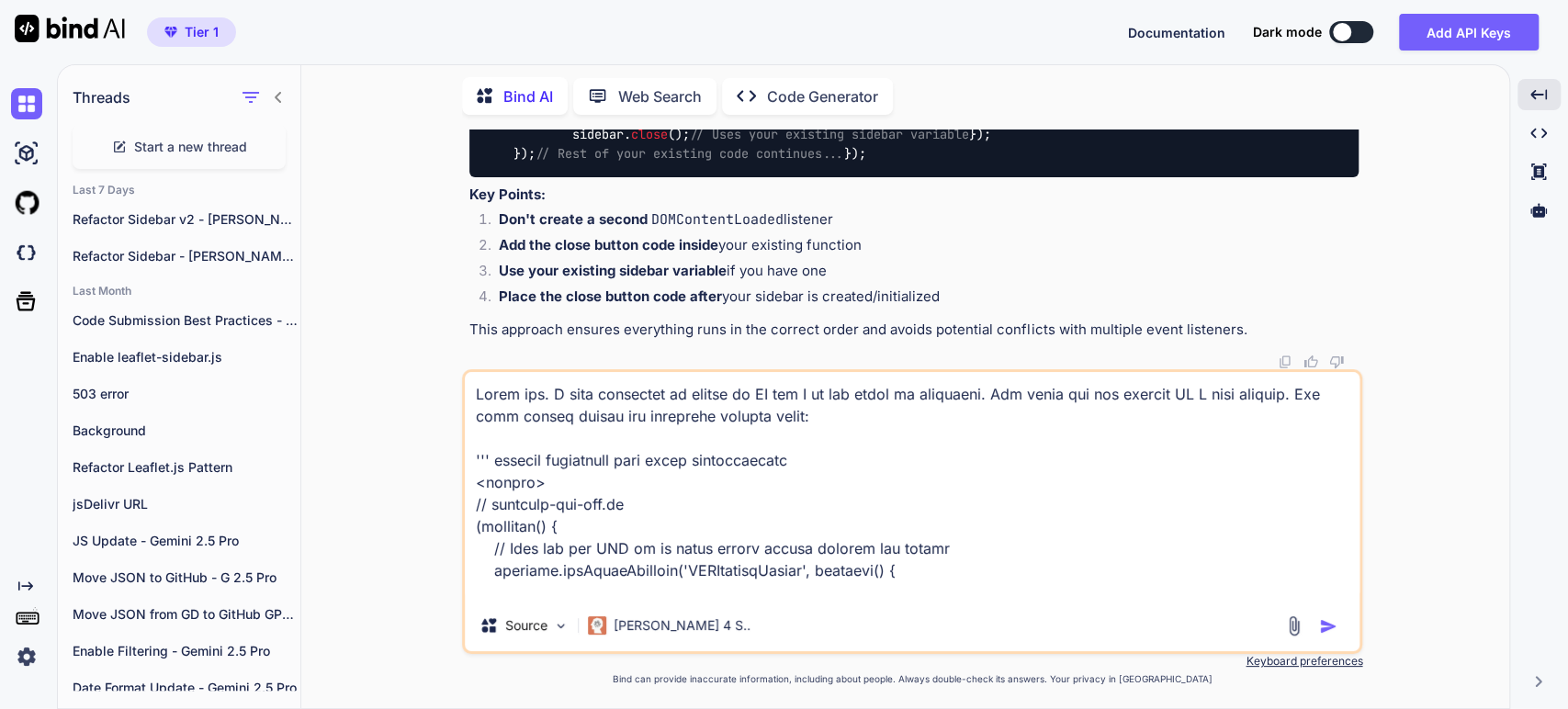
click at [844, 409] on textarea at bounding box center [912, 485] width 895 height 228
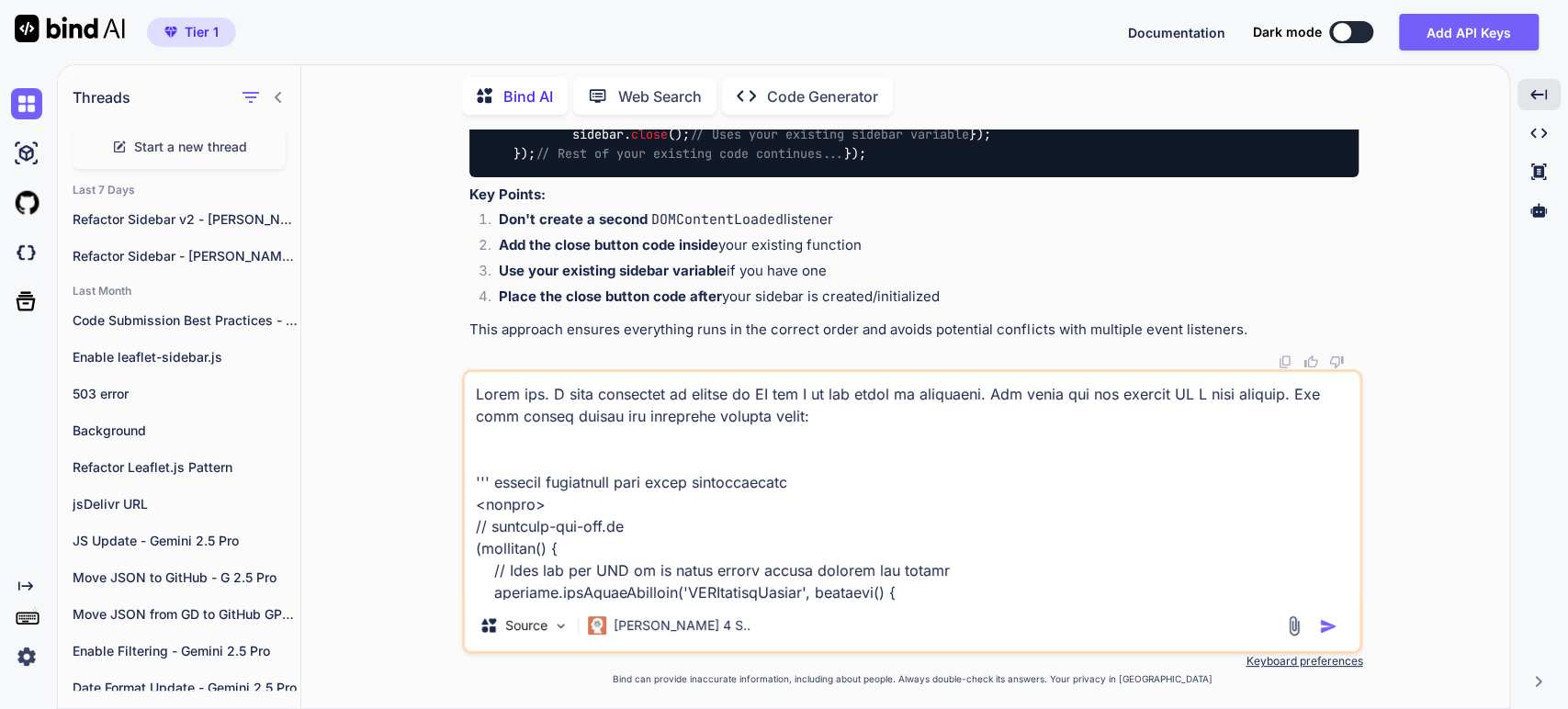
paste textarea "Uncaught TypeError: sidebar.close is not a function at closeSidebar (sold-listi…"
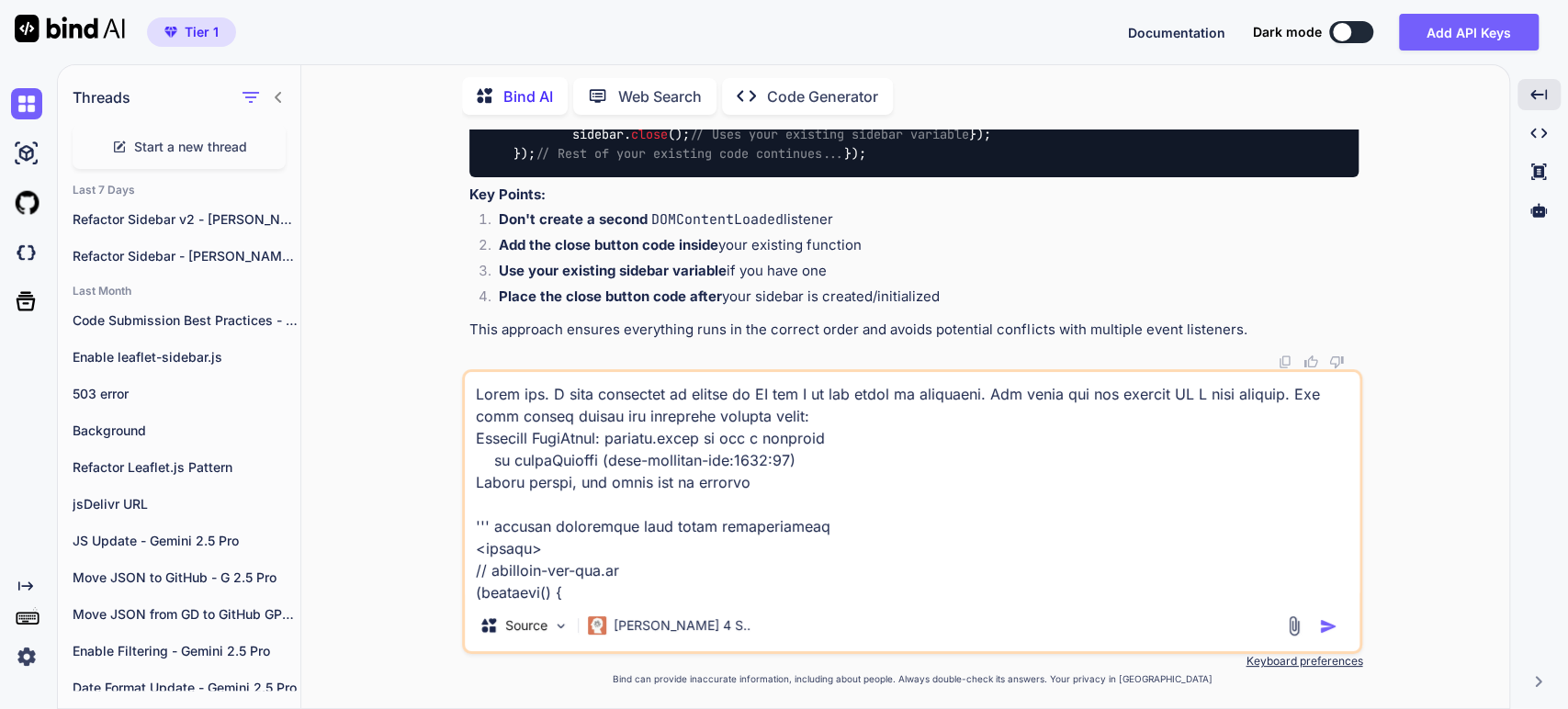
type textarea "Thank you. I have attempted to update my JS but I am not doing it correctly. Se…"
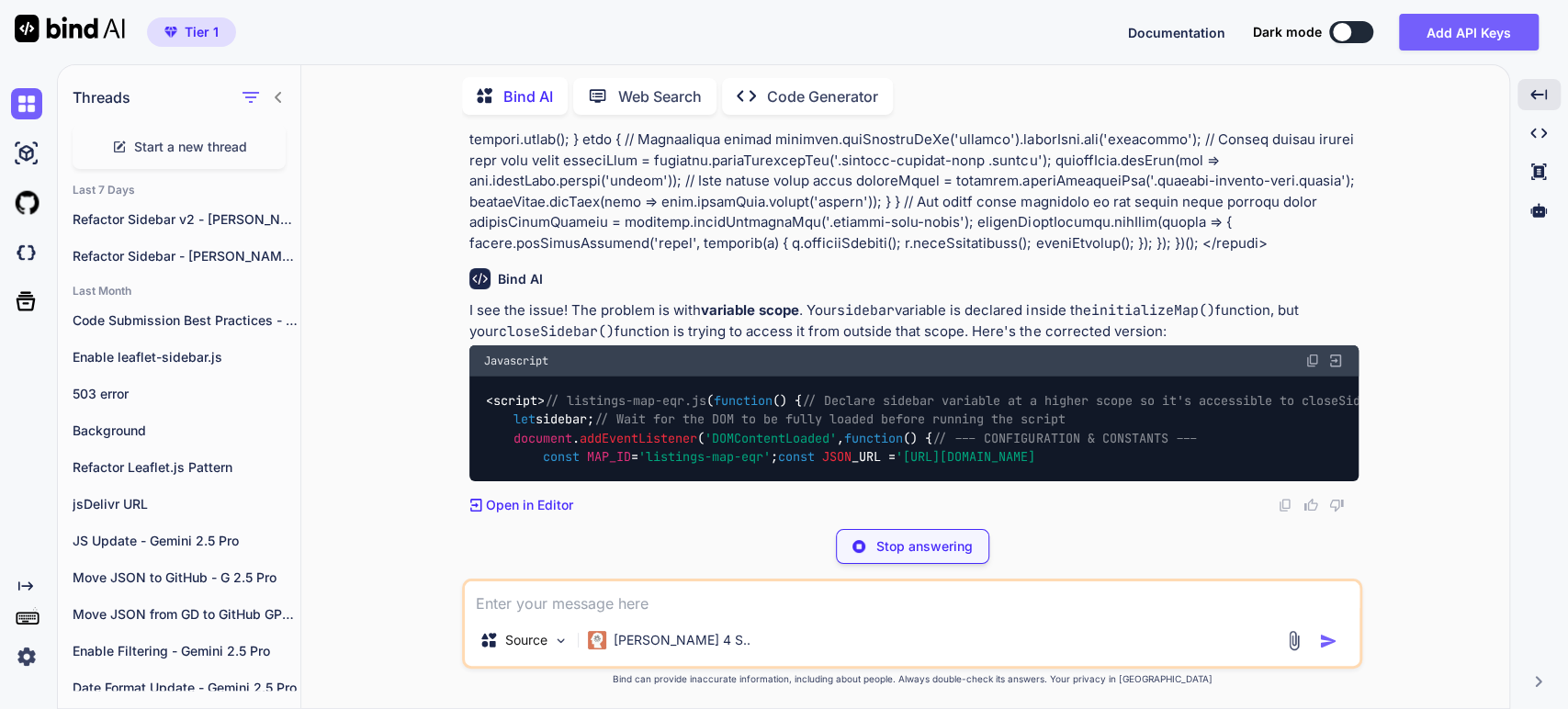
scroll to position [10157, 0]
click at [663, 301] on p "I see the issue! The problem is with variable scope . Your sidebar variable is …" at bounding box center [914, 321] width 889 height 41
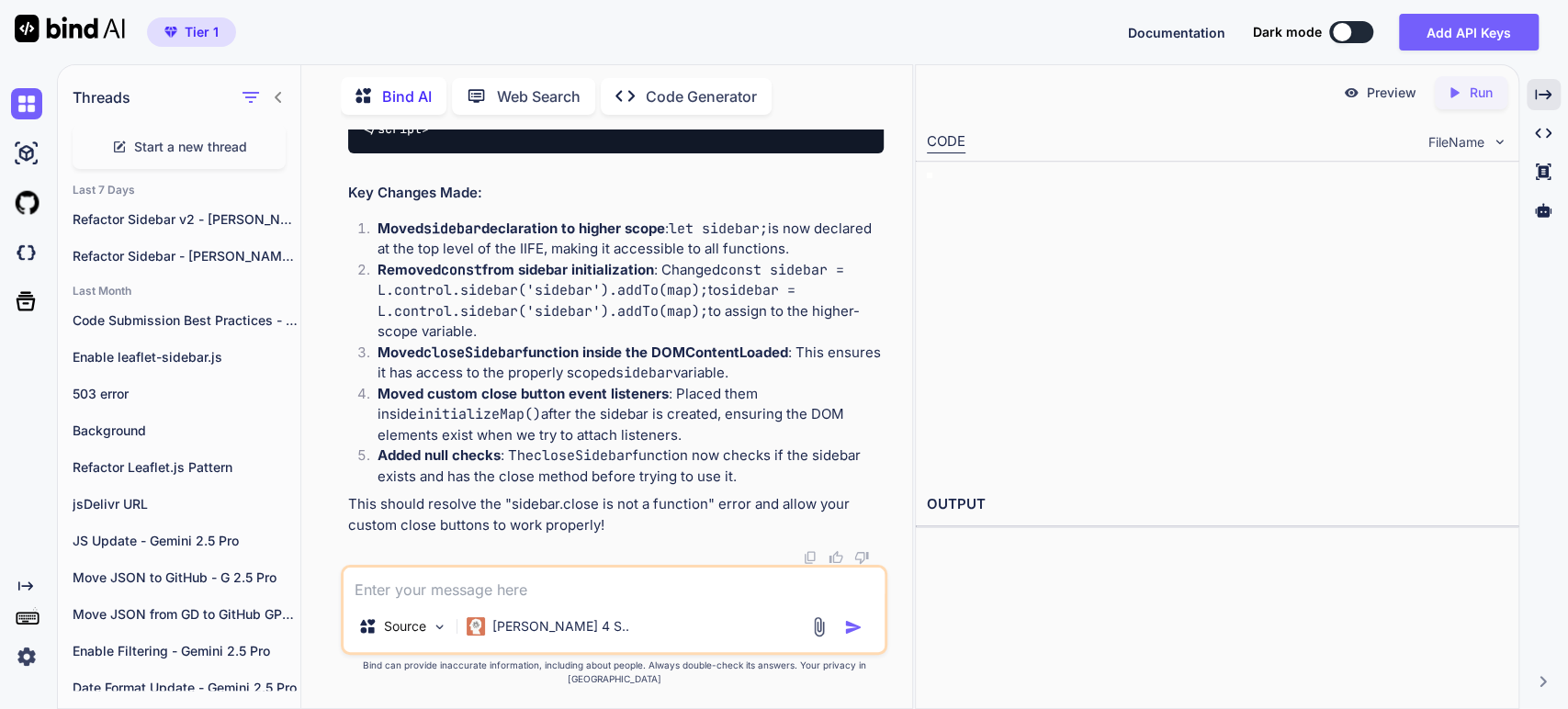
scroll to position [17290, 0]
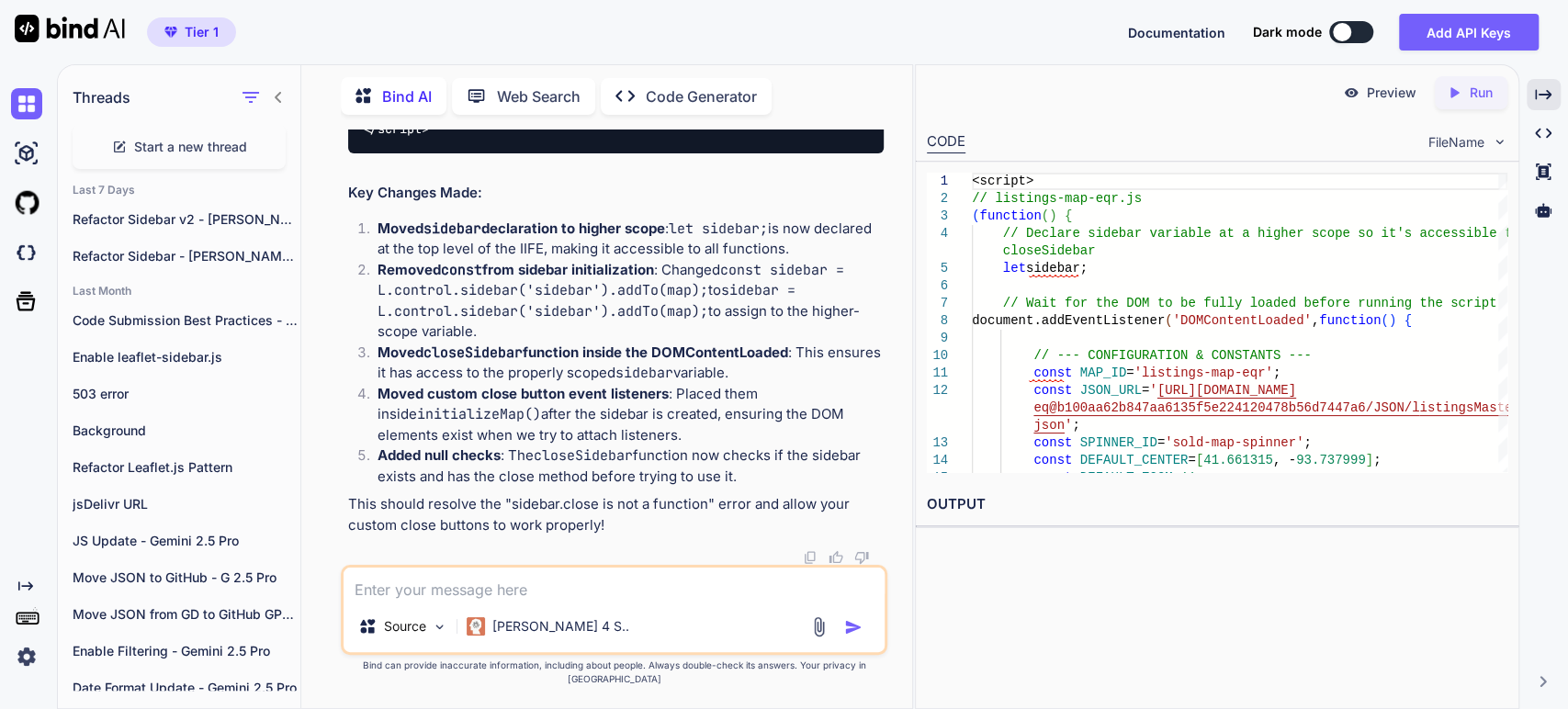
click at [655, 260] on p "Moved sidebar declaration to higher scope : let sidebar; is now declared at the…" at bounding box center [631, 239] width 506 height 41
click at [547, 278] on strong "Removed const from sidebar initialization" at bounding box center [516, 270] width 276 height 18
click at [626, 465] on code "closeSidebar" at bounding box center [583, 455] width 100 height 19
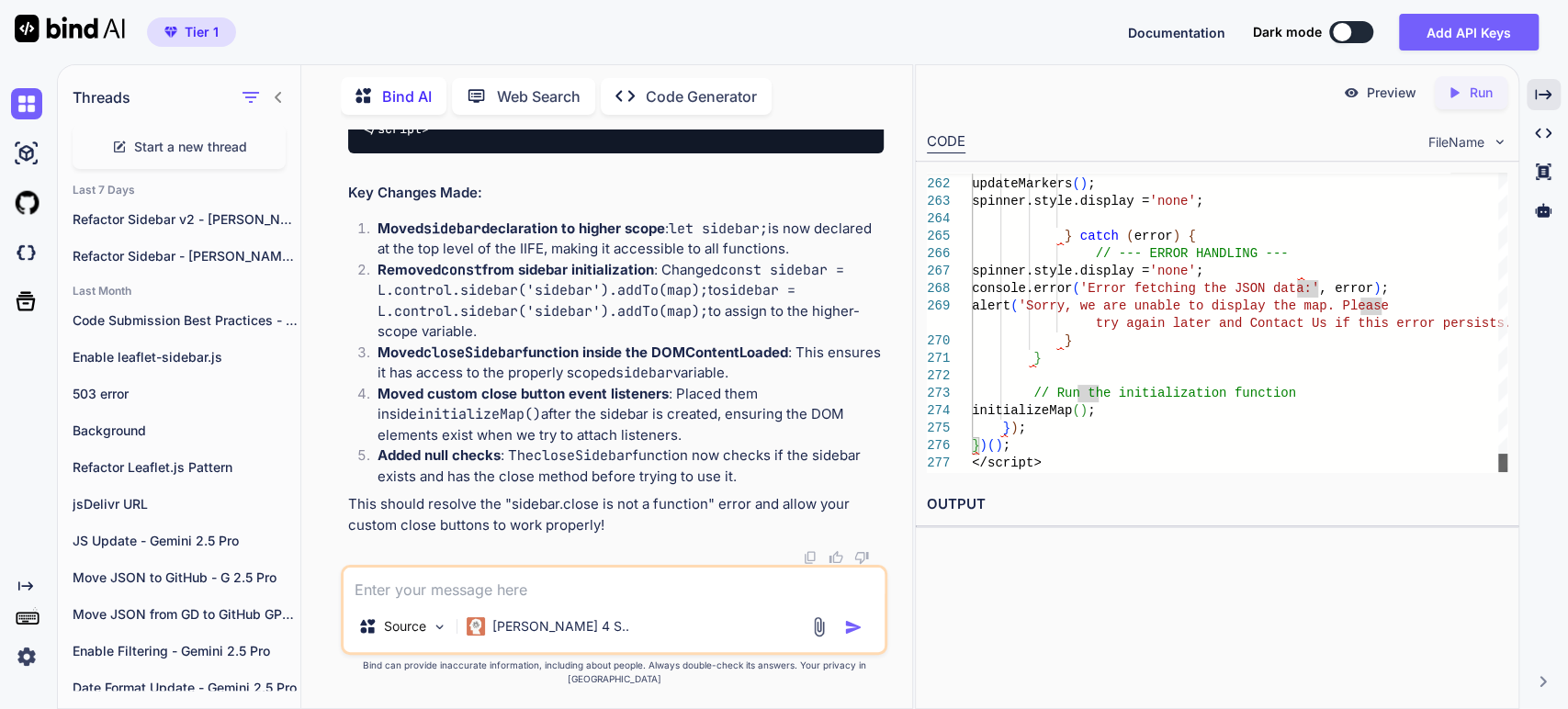
click at [1499, 463] on div at bounding box center [1503, 463] width 9 height 19
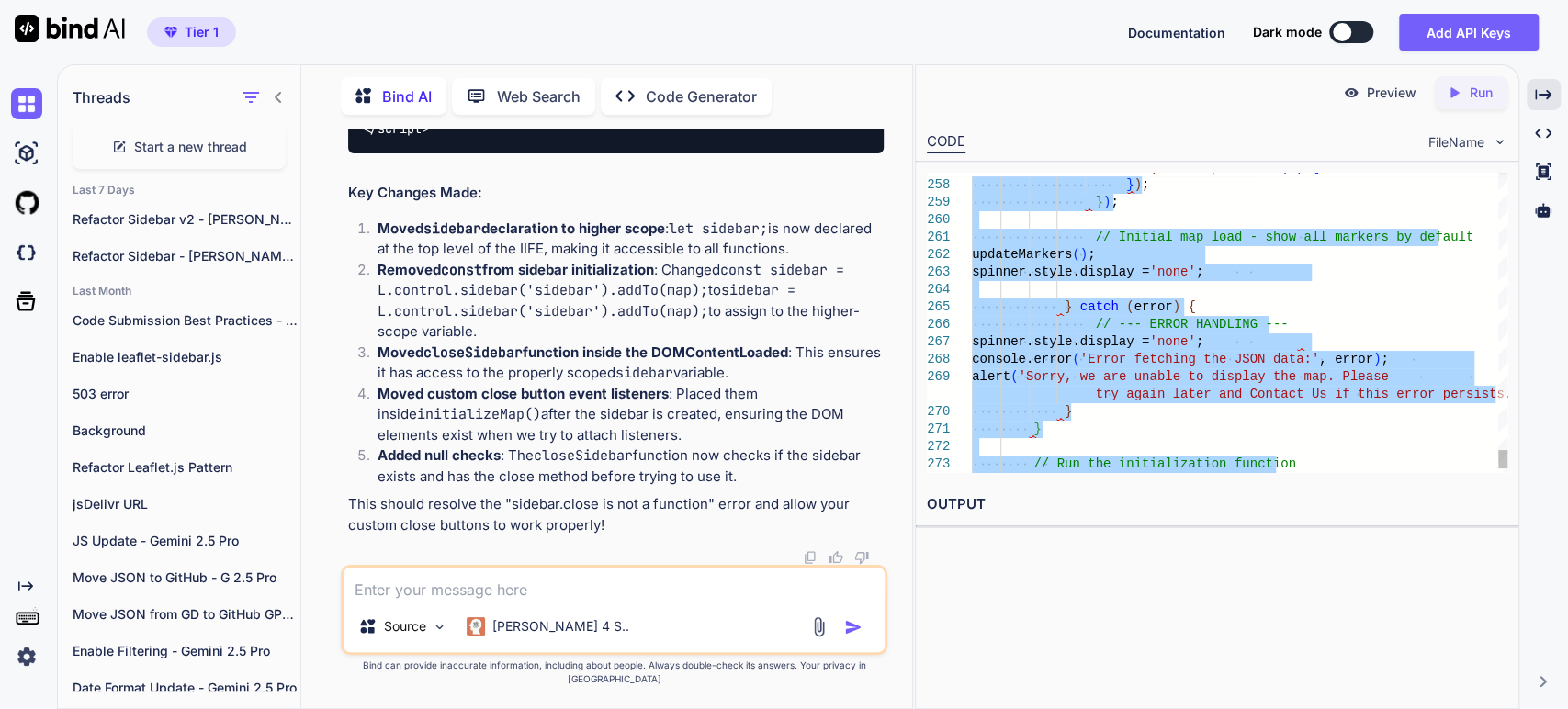
type textarea "<script> // listings-map-eqr.js (function() { // Declare sidebar variable at a …"
